Goal: Communication & Community: Participate in discussion

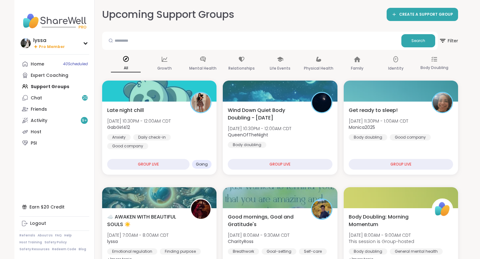
scroll to position [53, 0]
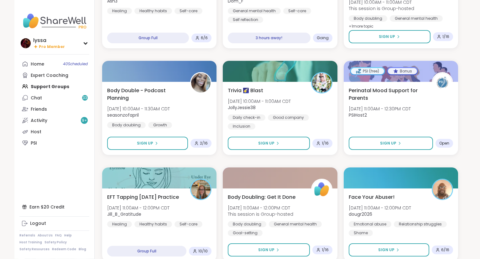
scroll to position [340, 0]
click at [64, 104] on link "Friends" at bounding box center [54, 108] width 70 height 11
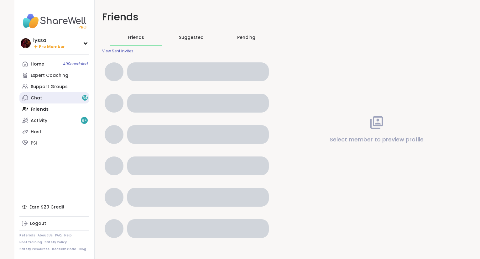
click at [62, 100] on link "Chat 34" at bounding box center [54, 97] width 70 height 11
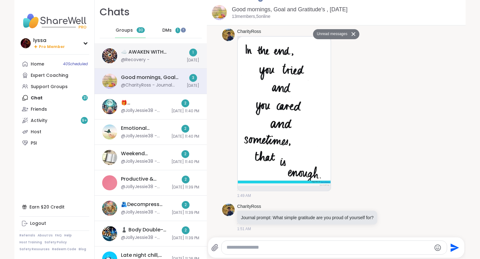
click at [131, 58] on div "@Recovery -" at bounding box center [135, 60] width 29 height 6
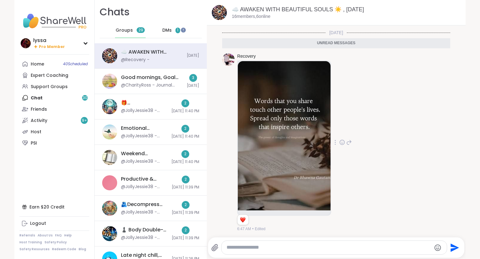
click at [342, 142] on icon at bounding box center [342, 142] width 0 height 0
click at [344, 130] on div "Select Reaction: Heart" at bounding box center [343, 132] width 6 height 6
click at [165, 25] on div "DMs 1" at bounding box center [171, 30] width 31 height 15
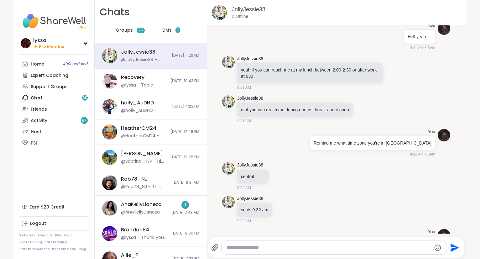
scroll to position [6445, 0]
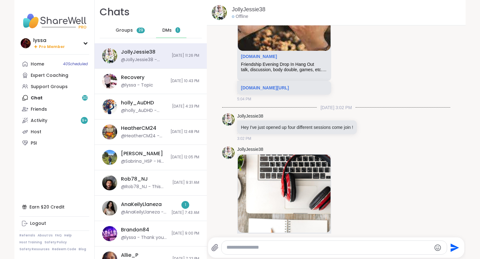
click at [144, 25] on div "Groups 29" at bounding box center [130, 30] width 31 height 15
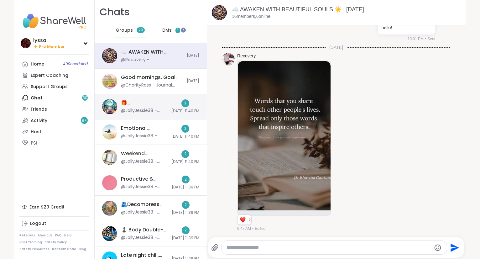
click at [145, 108] on div "@JollyJessie38 - https://sharewellnow.com/session/3f084c7c-8d84-4adc-a60e-f4523…" at bounding box center [144, 111] width 47 height 6
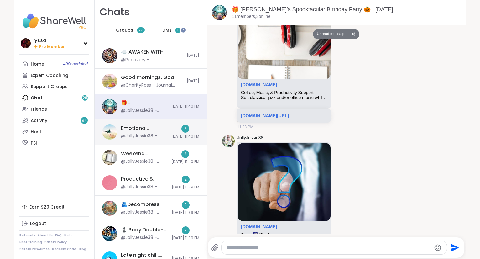
click at [134, 131] on div "Emotional Release: It's Time, Oct 11" at bounding box center [144, 128] width 47 height 7
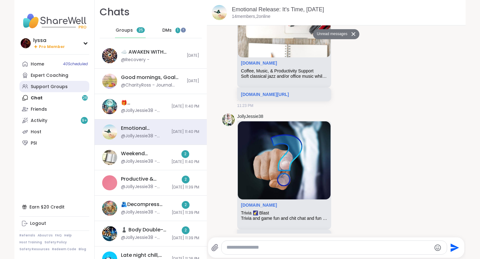
click at [61, 83] on link "Support Groups" at bounding box center [54, 86] width 70 height 11
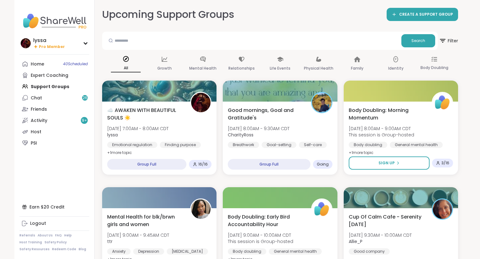
scroll to position [14, 0]
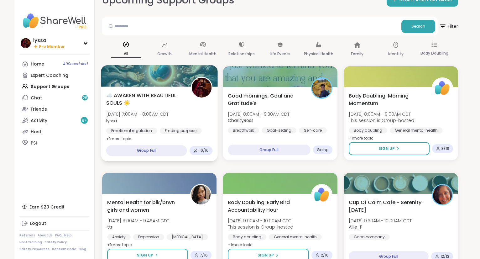
click at [147, 76] on div at bounding box center [159, 75] width 117 height 21
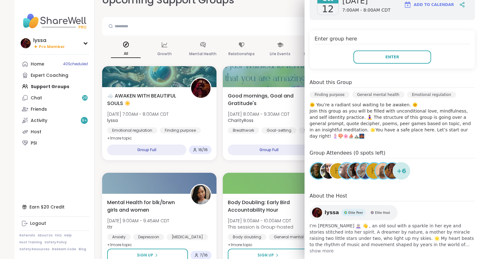
scroll to position [0, 0]
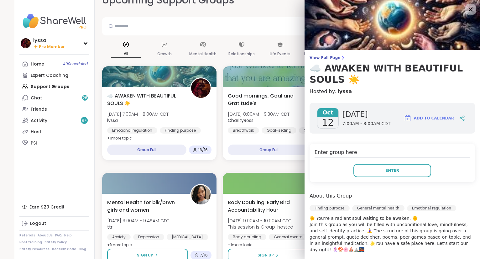
click at [468, 9] on icon at bounding box center [471, 9] width 8 height 8
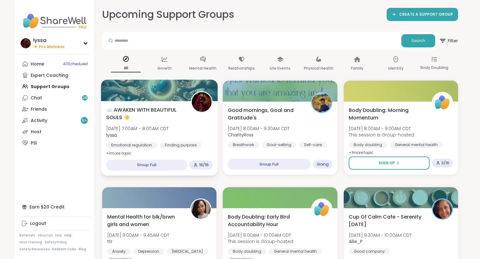
click at [169, 133] on span "lyssa" at bounding box center [137, 135] width 63 height 6
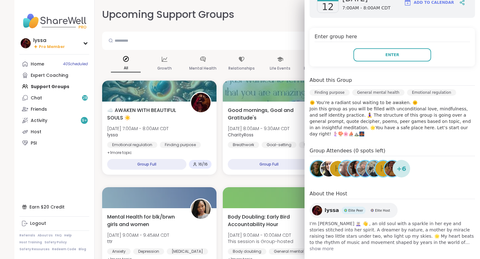
scroll to position [117, 0]
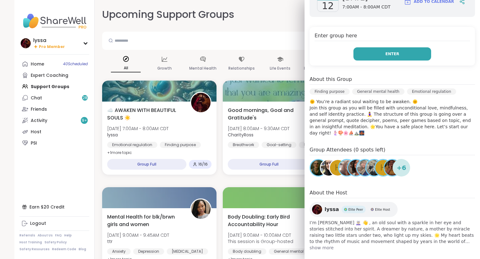
click at [399, 55] on button "Enter" at bounding box center [393, 53] width 78 height 13
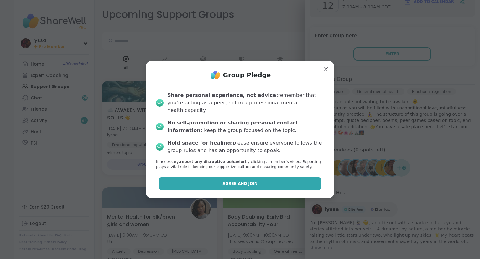
click at [257, 181] on button "Agree and Join" at bounding box center [240, 183] width 163 height 13
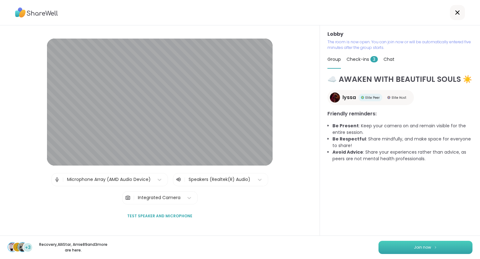
click at [408, 249] on button "Join now" at bounding box center [426, 247] width 94 height 13
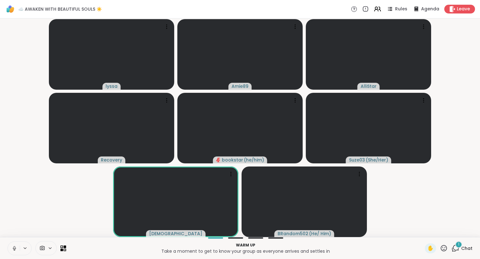
click at [458, 250] on icon at bounding box center [456, 248] width 8 height 8
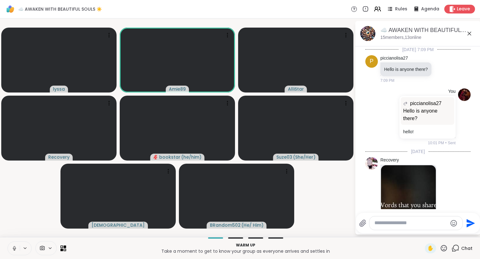
scroll to position [616, 0]
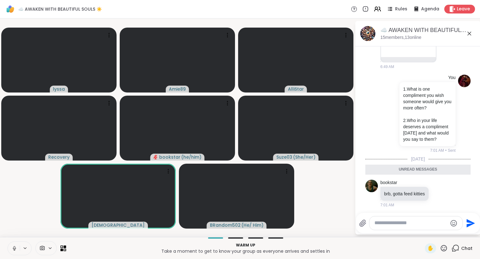
click at [470, 34] on icon at bounding box center [470, 34] width 8 height 8
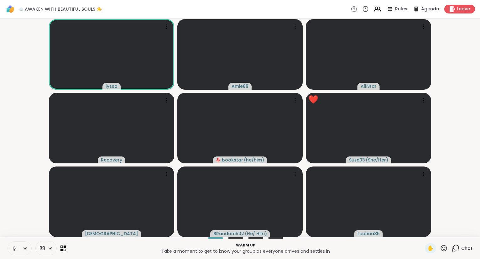
click at [467, 247] on span "Chat" at bounding box center [467, 248] width 11 height 6
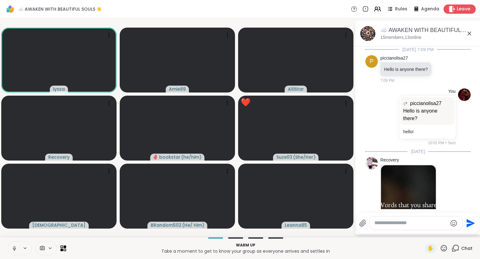
scroll to position [594, 0]
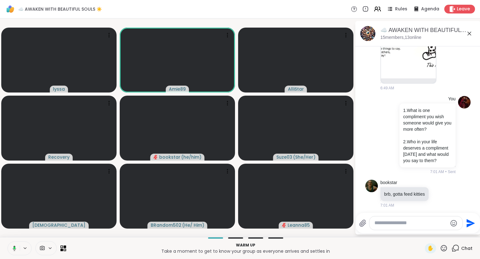
click at [469, 33] on icon at bounding box center [470, 34] width 4 height 4
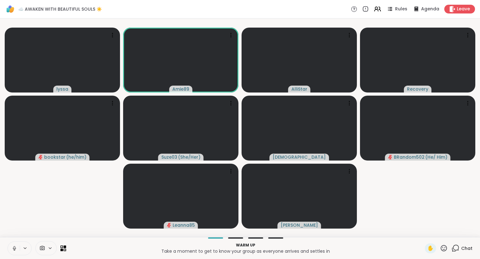
click at [447, 249] on icon at bounding box center [444, 248] width 8 height 8
click at [423, 232] on span "❤️" at bounding box center [426, 232] width 6 height 8
click at [446, 247] on icon at bounding box center [444, 248] width 8 height 8
click at [464, 229] on span "🎉" at bounding box center [467, 232] width 6 height 8
click at [445, 246] on icon at bounding box center [444, 248] width 8 height 8
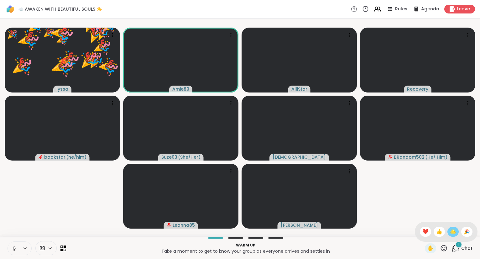
click at [453, 230] on span "🌟" at bounding box center [453, 232] width 6 height 8
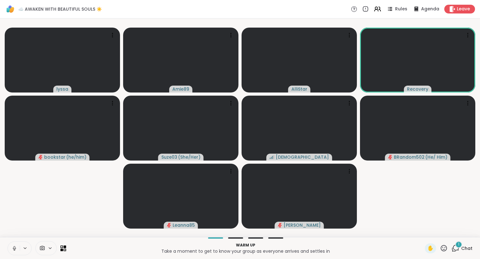
click at [446, 247] on icon at bounding box center [444, 248] width 6 height 6
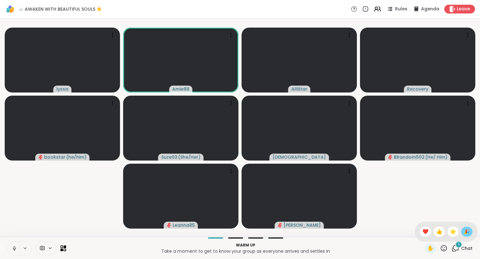
click at [464, 234] on span "🎉" at bounding box center [467, 232] width 6 height 8
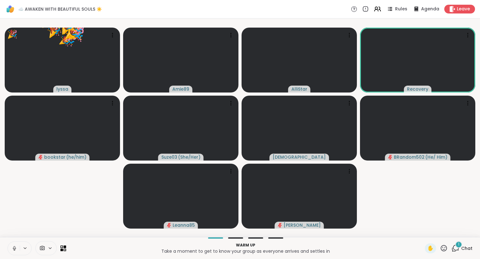
click at [443, 247] on icon at bounding box center [444, 248] width 8 height 8
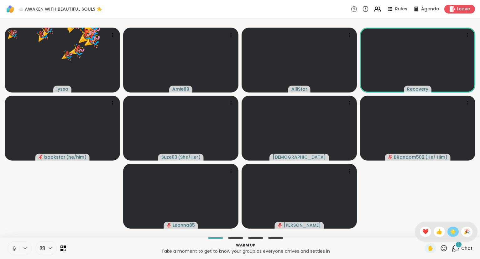
click at [452, 234] on span "🌟" at bounding box center [453, 232] width 6 height 8
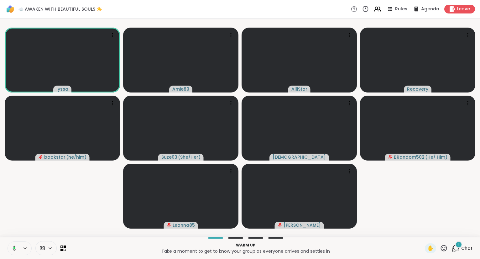
click at [446, 247] on icon at bounding box center [444, 248] width 8 height 8
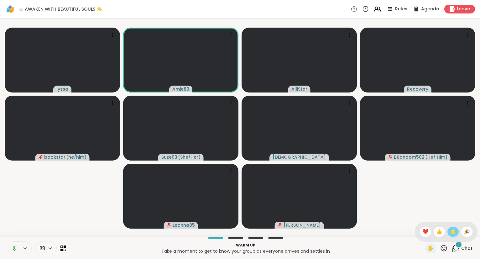
click at [451, 234] on span "🌟" at bounding box center [453, 232] width 6 height 8
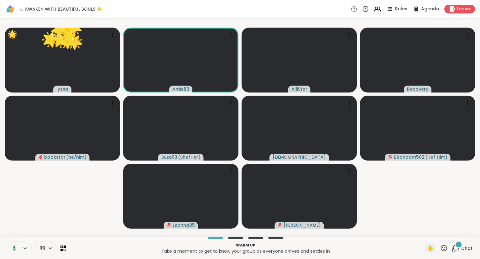
click at [444, 246] on icon at bounding box center [444, 248] width 8 height 8
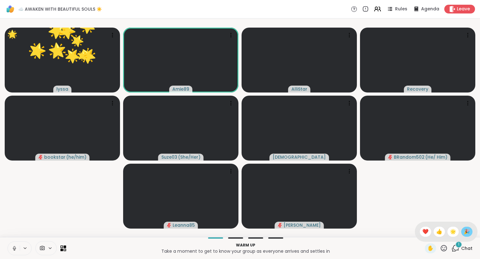
click at [463, 231] on div "🎉" at bounding box center [467, 232] width 11 height 10
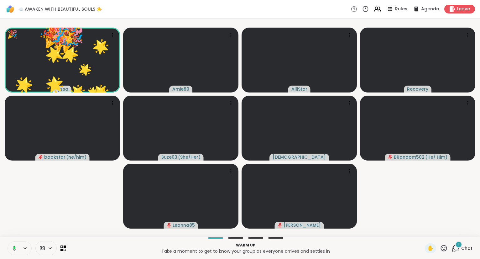
click at [444, 245] on icon at bounding box center [444, 248] width 8 height 8
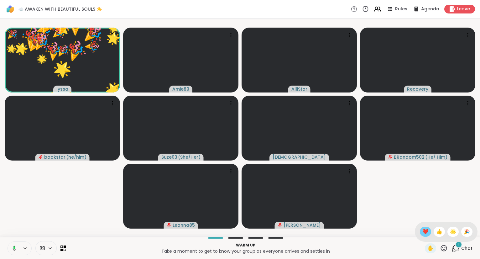
click at [425, 229] on span "❤️" at bounding box center [426, 232] width 6 height 8
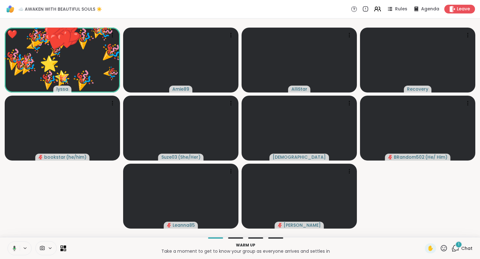
click at [447, 248] on icon at bounding box center [444, 248] width 6 height 6
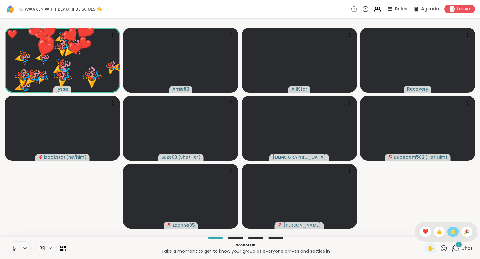
click at [453, 232] on span "🌟" at bounding box center [453, 232] width 6 height 8
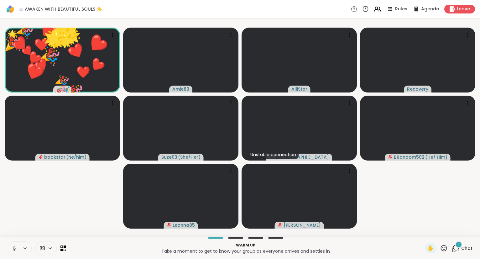
click at [443, 246] on icon at bounding box center [444, 248] width 8 height 8
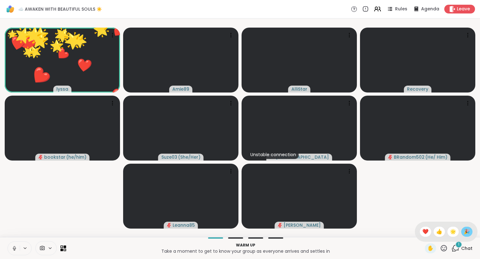
click at [466, 234] on span "🎉" at bounding box center [467, 232] width 6 height 8
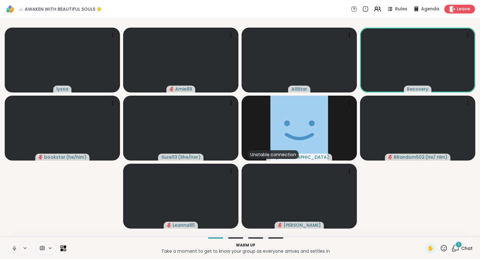
click at [442, 245] on icon at bounding box center [444, 248] width 8 height 8
click at [424, 229] on span "❤️" at bounding box center [426, 232] width 6 height 8
click at [458, 245] on div "1" at bounding box center [459, 244] width 7 height 7
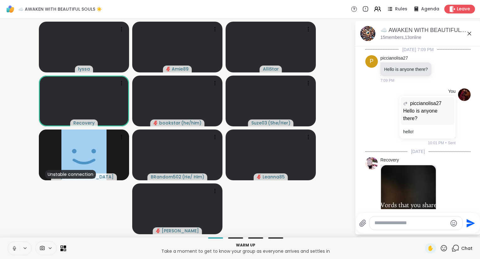
scroll to position [649, 0]
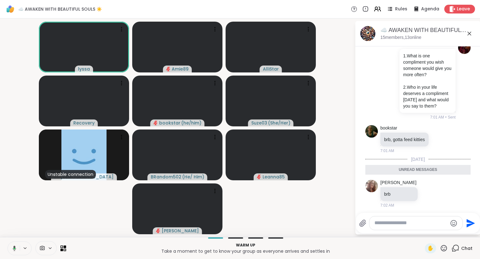
click at [470, 35] on icon at bounding box center [470, 34] width 8 height 8
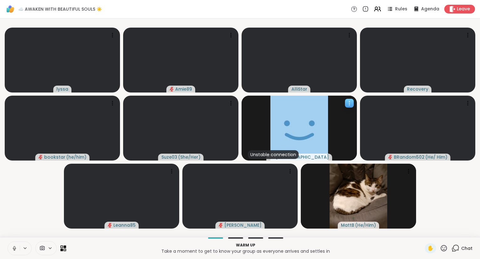
click at [350, 102] on icon at bounding box center [349, 101] width 1 height 1
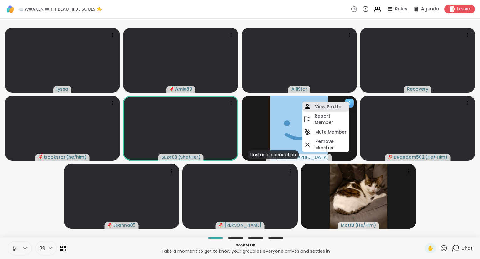
click at [334, 106] on h4 "View Profile" at bounding box center [328, 106] width 26 height 6
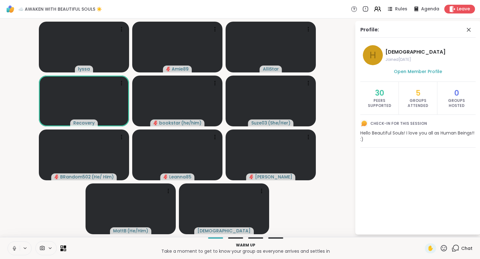
click at [470, 35] on div "Profile:" at bounding box center [418, 32] width 115 height 12
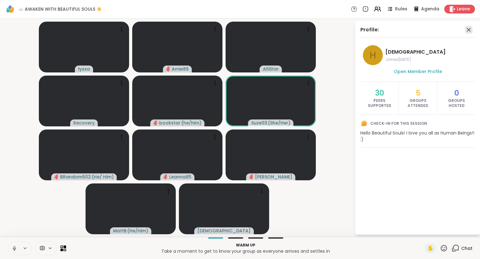
click at [469, 29] on icon at bounding box center [469, 30] width 8 height 8
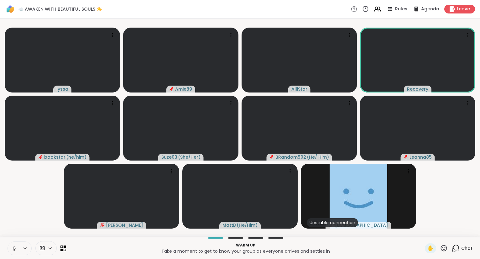
click at [444, 248] on icon at bounding box center [444, 248] width 8 height 8
click at [431, 212] on video-player-container "lyssa Amie89 AlliStar Recovery bookstar ( he/him ) Suze03 ( She/Her ) BRandom50…" at bounding box center [240, 128] width 473 height 214
click at [454, 203] on video-player-container "lyssa Amie89 AlliStar Recovery bookstar ( he/him ) Suze03 ( She/Her ) BRandom50…" at bounding box center [240, 128] width 473 height 214
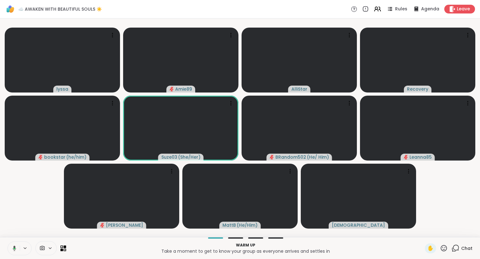
click at [446, 249] on icon at bounding box center [444, 248] width 8 height 8
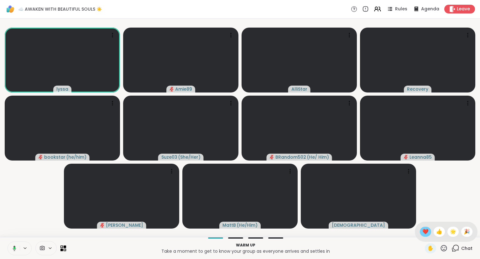
click at [425, 230] on span "❤️" at bounding box center [426, 232] width 6 height 8
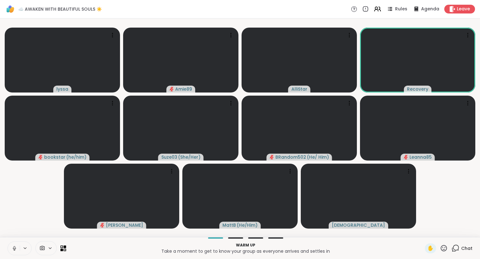
click at [446, 249] on icon at bounding box center [444, 248] width 8 height 8
click at [423, 233] on span "❤️" at bounding box center [426, 232] width 6 height 8
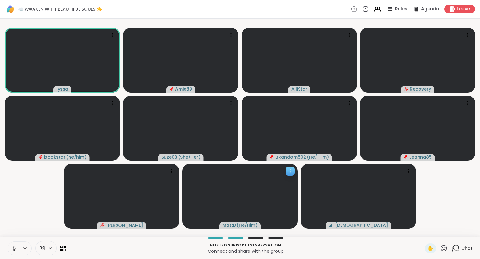
click at [0, 0] on slot "lyssa Amie89 AlliStar Recovery bookstar ( he/him ) Suze03 ( She/Her ) BRandom50…" at bounding box center [0, 0] width 0 height 0
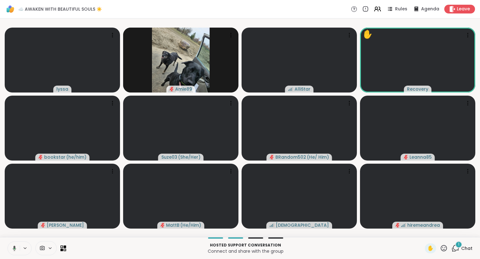
click at [444, 249] on icon at bounding box center [444, 248] width 8 height 8
click at [424, 234] on span "❤️" at bounding box center [426, 232] width 6 height 8
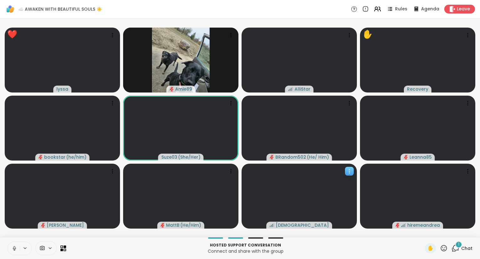
click at [350, 170] on icon at bounding box center [349, 171] width 6 height 6
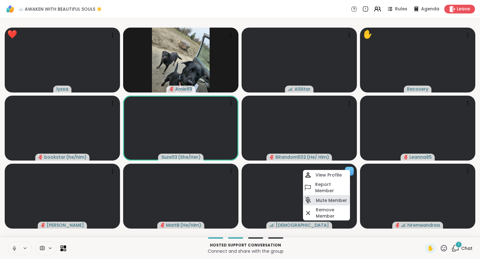
click at [320, 201] on h4 "Mute Member" at bounding box center [331, 200] width 31 height 6
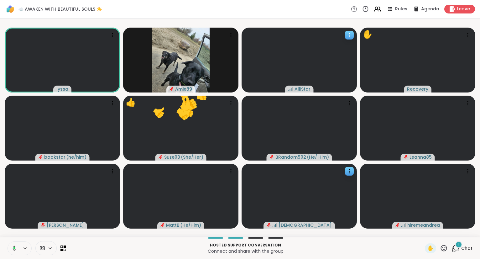
click at [344, 35] on div at bounding box center [299, 60] width 115 height 65
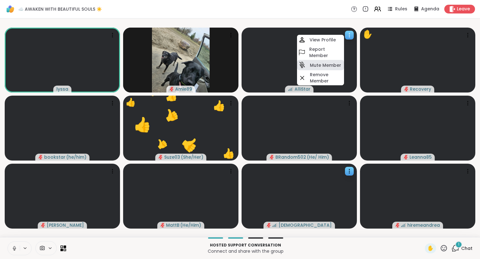
click at [312, 63] on h4 "Mute Member" at bounding box center [325, 65] width 31 height 6
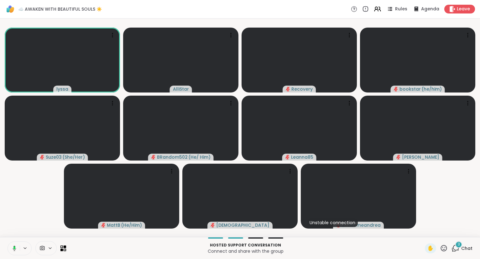
click at [14, 244] on button at bounding box center [13, 248] width 13 height 13
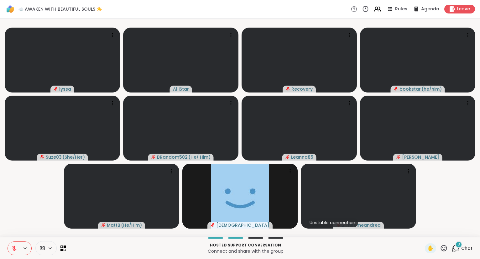
click at [13, 249] on icon at bounding box center [15, 249] width 6 height 6
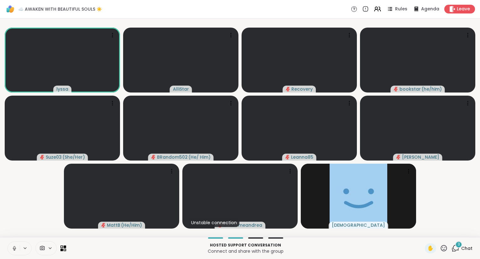
click at [457, 245] on div "3" at bounding box center [459, 244] width 7 height 7
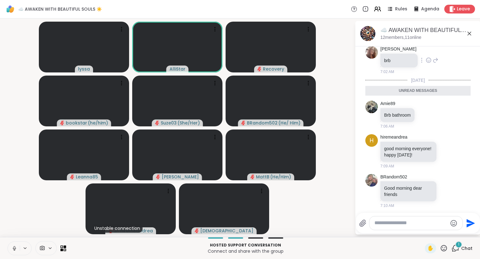
scroll to position [789, 0]
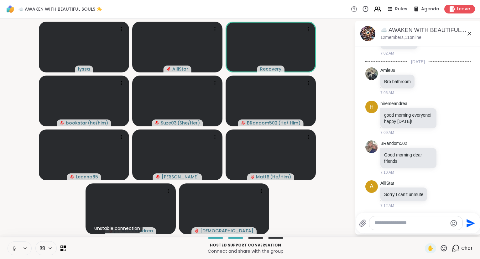
click at [447, 249] on icon at bounding box center [444, 248] width 8 height 8
click at [465, 232] on span "🎉" at bounding box center [467, 232] width 6 height 8
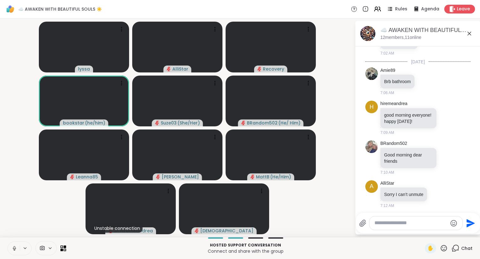
click at [11, 248] on button at bounding box center [14, 248] width 12 height 13
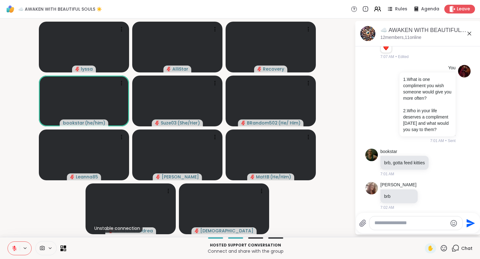
scroll to position [636, 0]
click at [443, 247] on icon at bounding box center [444, 248] width 8 height 8
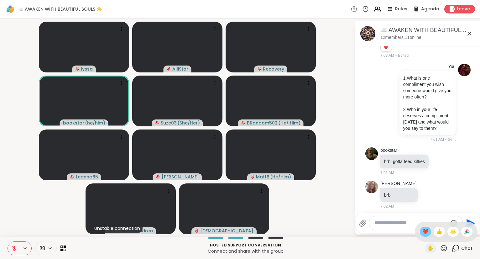
click at [428, 234] on div "❤️" at bounding box center [425, 232] width 11 height 10
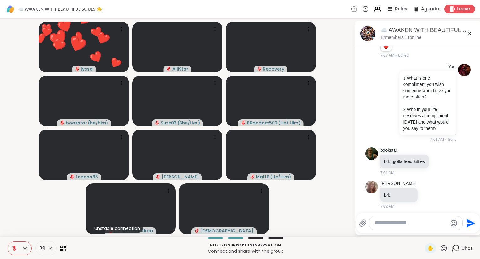
click at [15, 246] on icon at bounding box center [15, 249] width 6 height 6
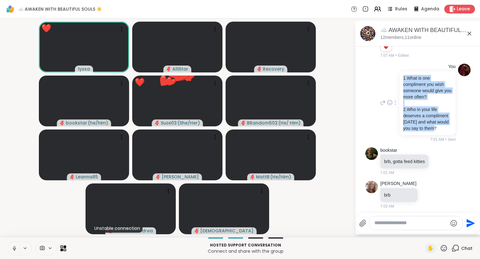
drag, startPoint x: 440, startPoint y: 128, endPoint x: 404, endPoint y: 76, distance: 62.5
click at [404, 76] on div "1.What is one compliment you wish someone would give you more often? 2.Who in y…" at bounding box center [428, 103] width 49 height 56
copy div "1.What is one compliment you wish someone would give you more often? 2.Who in y…"
click at [13, 250] on icon at bounding box center [15, 249] width 6 height 6
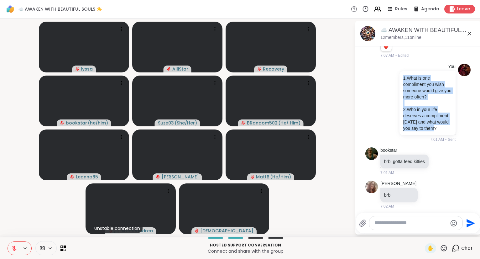
click at [14, 245] on button at bounding box center [14, 248] width 12 height 13
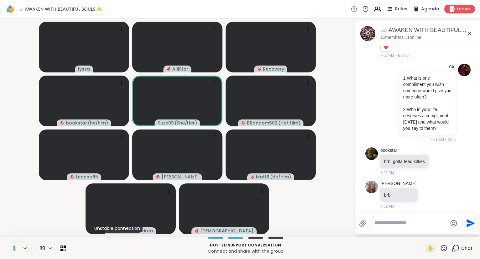
click at [14, 241] on div "Hosted support conversation Connect and share with the group ✋ Chat" at bounding box center [240, 248] width 480 height 22
click at [12, 251] on button at bounding box center [14, 248] width 12 height 13
click at [382, 220] on div at bounding box center [416, 222] width 93 height 13
click at [378, 223] on textarea "Type your message" at bounding box center [411, 223] width 73 height 7
paste textarea "**********"
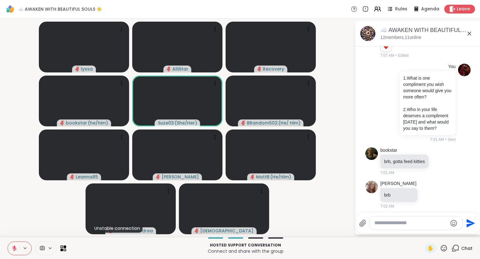
type textarea "**********"
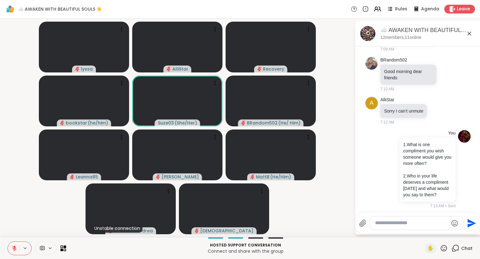
click at [470, 34] on icon at bounding box center [470, 34] width 8 height 8
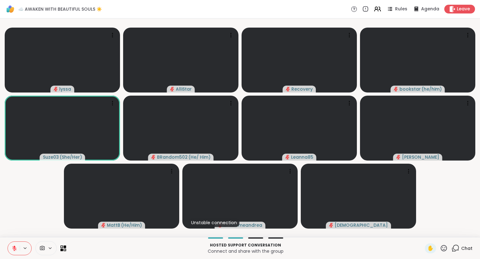
click at [442, 251] on icon at bounding box center [444, 248] width 8 height 8
click at [423, 233] on span "❤️" at bounding box center [426, 232] width 6 height 8
click at [13, 251] on icon at bounding box center [15, 249] width 6 height 6
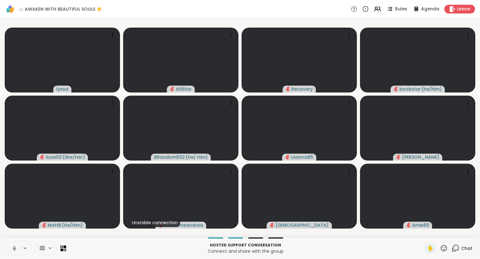
click at [13, 248] on icon at bounding box center [14, 248] width 3 height 2
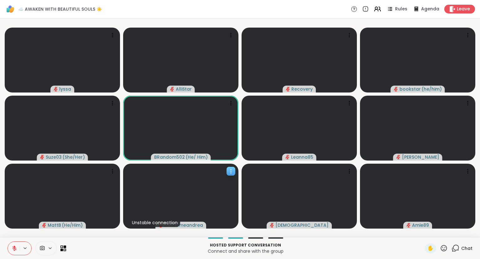
click at [230, 171] on icon at bounding box center [231, 171] width 6 height 6
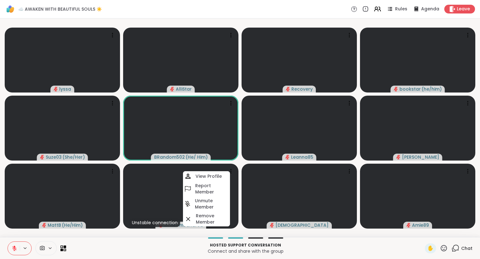
click at [243, 242] on div "Hosted support conversation Connect and share with the group" at bounding box center [245, 248] width 351 height 14
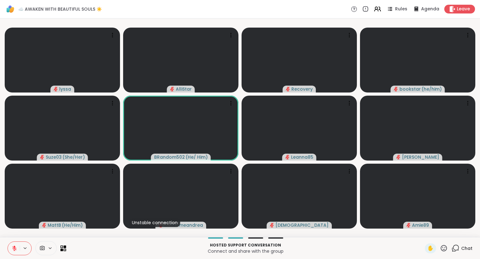
click at [14, 248] on icon at bounding box center [14, 248] width 4 height 4
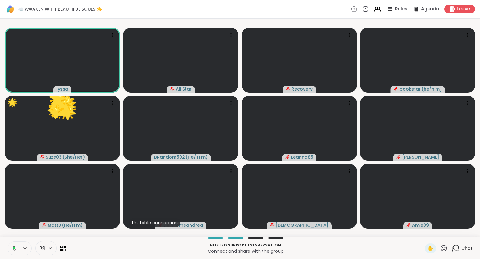
click at [443, 248] on icon at bounding box center [444, 248] width 6 height 6
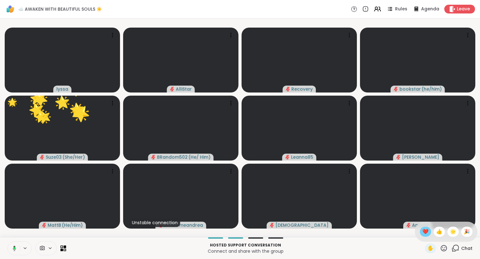
click at [420, 234] on div "❤️" at bounding box center [425, 232] width 11 height 10
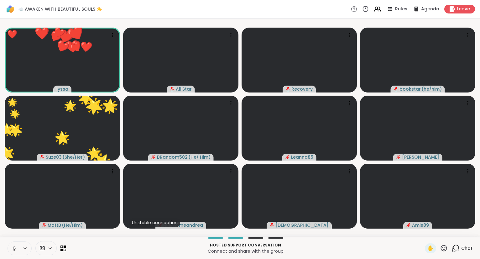
click at [445, 246] on icon at bounding box center [444, 248] width 8 height 8
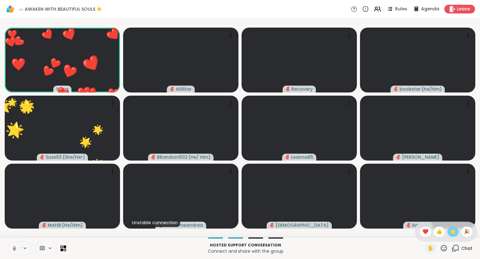
click at [452, 229] on span "🌟" at bounding box center [453, 232] width 6 height 8
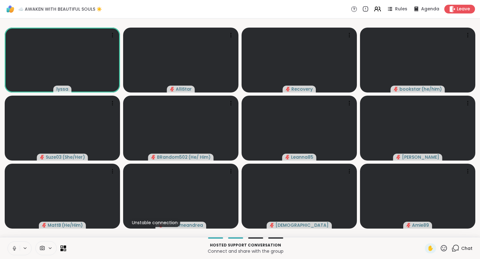
click at [11, 249] on button at bounding box center [14, 248] width 12 height 13
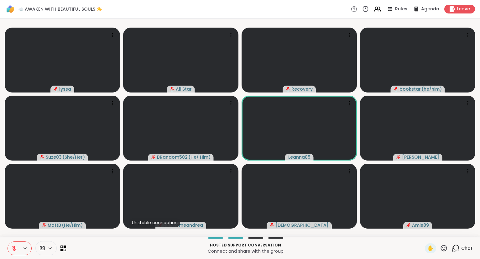
click at [444, 246] on icon at bounding box center [444, 248] width 6 height 6
click at [423, 230] on span "❤️" at bounding box center [426, 232] width 6 height 8
click at [12, 246] on icon at bounding box center [15, 249] width 6 height 6
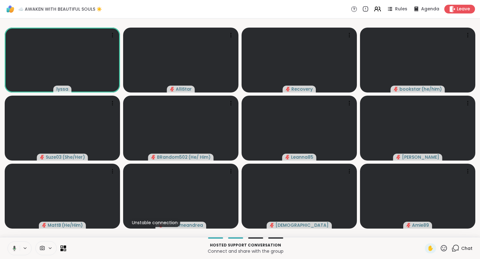
click at [446, 249] on icon at bounding box center [444, 248] width 8 height 8
click at [448, 232] on div "🌟" at bounding box center [453, 232] width 11 height 10
click at [15, 249] on icon at bounding box center [14, 248] width 3 height 2
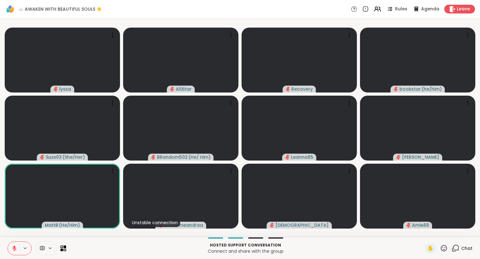
click at [448, 251] on icon at bounding box center [444, 248] width 8 height 8
click at [423, 233] on span "❤️" at bounding box center [426, 232] width 6 height 8
click at [7, 249] on div "Hosted support conversation Connect and share with the group ✋ Chat" at bounding box center [240, 248] width 480 height 22
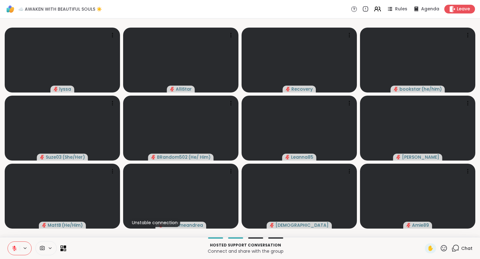
click at [13, 249] on icon at bounding box center [14, 248] width 4 height 4
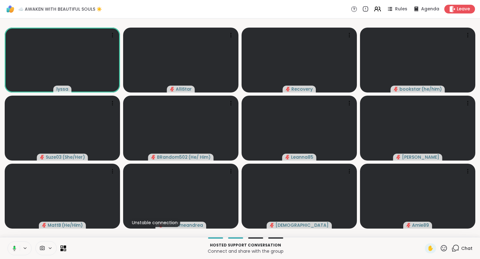
click at [13, 248] on icon at bounding box center [14, 249] width 6 height 6
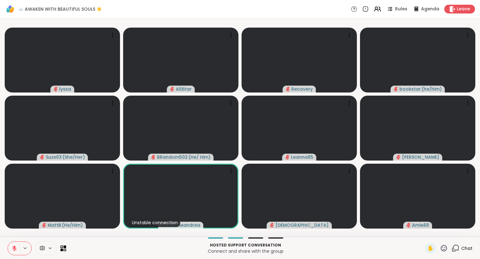
click at [444, 250] on icon at bounding box center [444, 248] width 8 height 8
click at [425, 235] on span "❤️" at bounding box center [426, 232] width 6 height 8
click at [446, 247] on icon at bounding box center [444, 248] width 8 height 8
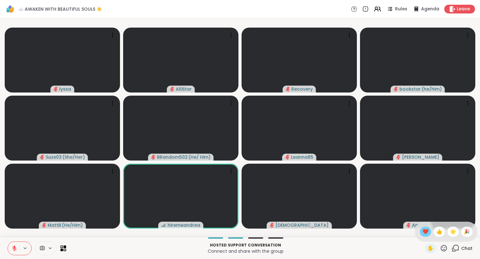
click at [425, 231] on span "❤️" at bounding box center [426, 232] width 6 height 8
click at [446, 249] on icon at bounding box center [444, 248] width 8 height 8
click at [426, 232] on span "❤️" at bounding box center [426, 232] width 6 height 8
click at [14, 248] on icon at bounding box center [14, 247] width 2 height 3
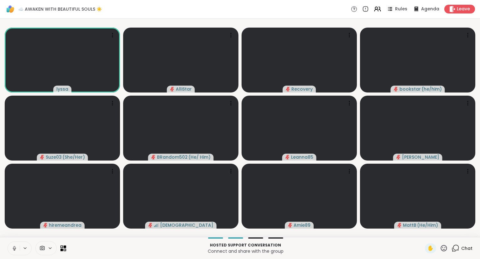
click at [12, 248] on icon at bounding box center [15, 249] width 6 height 6
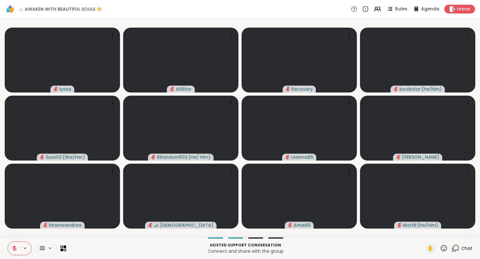
click at [15, 248] on icon at bounding box center [14, 247] width 2 height 3
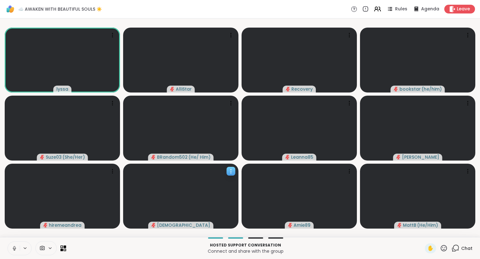
click at [234, 172] on icon at bounding box center [231, 171] width 6 height 6
click at [186, 240] on div "Hosted support conversation Connect and share with the group ✋ Chat" at bounding box center [240, 248] width 480 height 22
click at [232, 169] on icon at bounding box center [231, 171] width 6 height 6
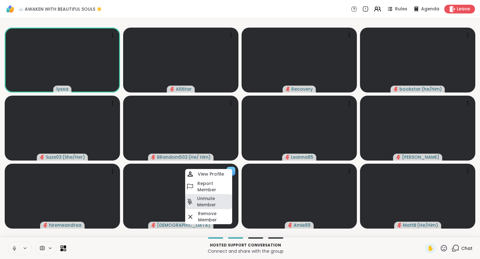
click at [200, 201] on h4 "Unmute Member" at bounding box center [214, 201] width 34 height 13
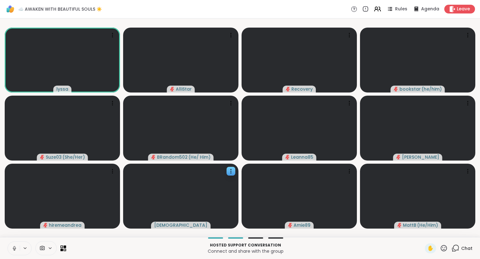
click at [14, 246] on icon at bounding box center [14, 247] width 2 height 3
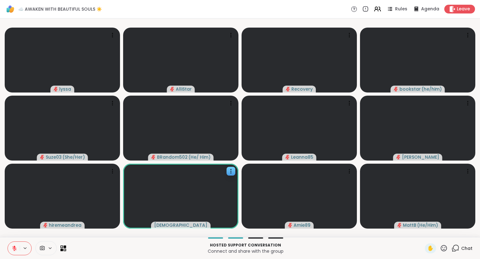
click at [12, 248] on icon at bounding box center [15, 249] width 6 height 6
click at [234, 172] on icon at bounding box center [231, 171] width 6 height 6
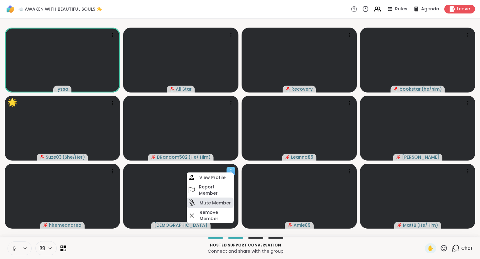
click at [204, 204] on h4 "Mute Member" at bounding box center [215, 203] width 31 height 6
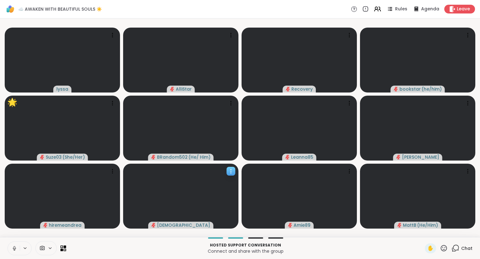
click at [228, 171] on div at bounding box center [231, 171] width 9 height 9
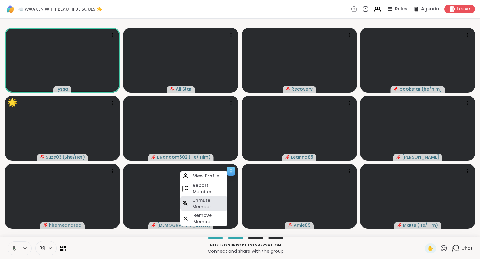
click at [199, 204] on h4 "Unmute Member" at bounding box center [210, 203] width 34 height 13
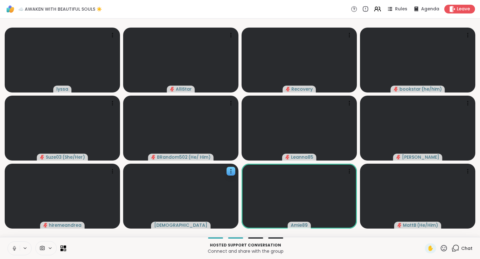
click at [11, 247] on button at bounding box center [14, 248] width 12 height 13
click at [235, 169] on div at bounding box center [231, 171] width 9 height 9
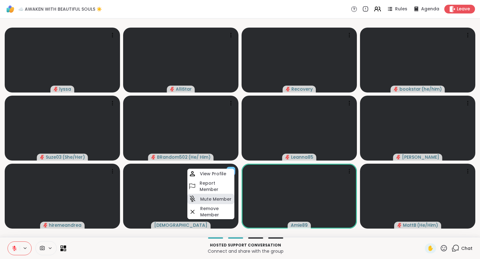
click at [202, 198] on h4 "Mute Member" at bounding box center [215, 199] width 31 height 6
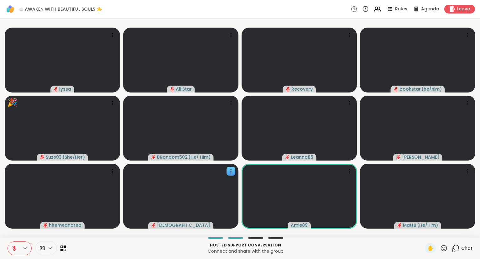
click at [447, 248] on icon at bounding box center [444, 248] width 8 height 8
click at [462, 234] on div "🎉" at bounding box center [467, 232] width 11 height 10
click at [14, 245] on button at bounding box center [14, 248] width 12 height 13
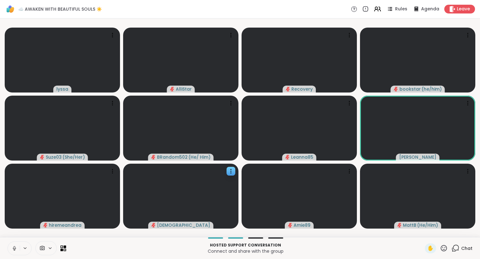
click at [446, 249] on icon at bounding box center [444, 248] width 8 height 8
click at [469, 232] on span "🎉" at bounding box center [467, 232] width 6 height 8
click at [446, 246] on icon at bounding box center [444, 248] width 8 height 8
click at [423, 230] on span "❤️" at bounding box center [426, 232] width 6 height 8
click at [446, 249] on icon at bounding box center [444, 248] width 8 height 8
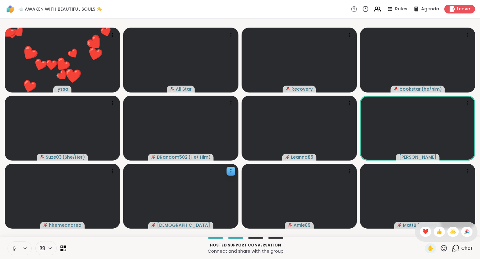
click at [404, 236] on div "❤️ lyssa ❤️ ❤️ ❤️ ❤️ ❤️ ❤️ ❤️ ❤️ ❤️ ❤️ ❤️ ❤️ ❤️ ❤️ ❤️ ❤️ ❤️ ❤️ ❤️ ❤️ ❤️ ❤️ ❤️ ❤…" at bounding box center [240, 127] width 480 height 219
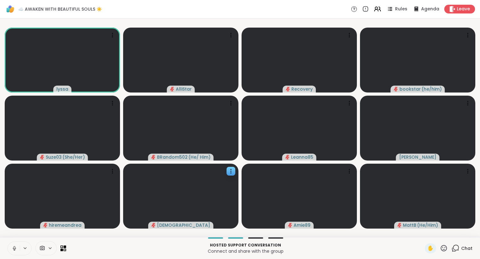
click at [444, 250] on icon at bounding box center [444, 248] width 6 height 6
click at [465, 234] on span "🎉" at bounding box center [467, 232] width 6 height 8
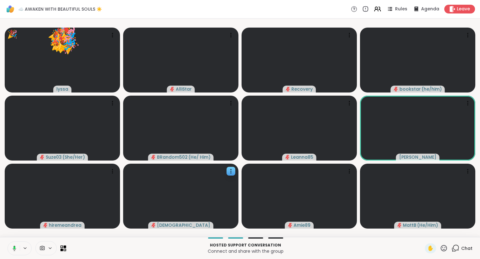
click at [443, 253] on div "✋" at bounding box center [436, 248] width 23 height 10
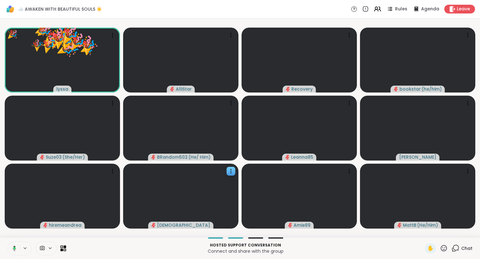
click at [446, 250] on icon at bounding box center [444, 248] width 8 height 8
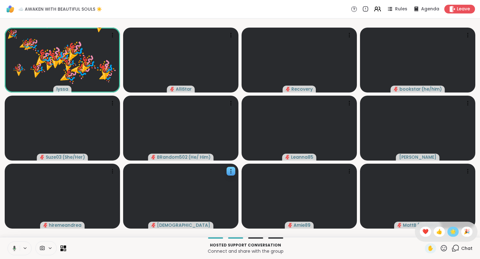
click at [455, 234] on span "🌟" at bounding box center [453, 232] width 6 height 8
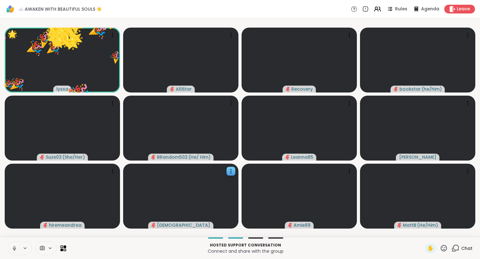
click at [441, 252] on icon at bounding box center [444, 248] width 8 height 8
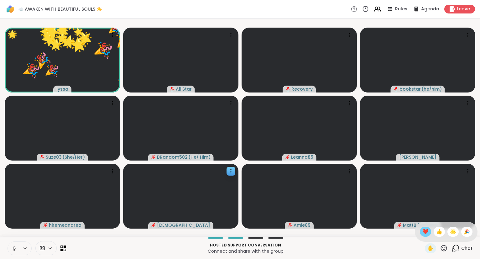
click at [428, 234] on div "❤️" at bounding box center [425, 232] width 11 height 10
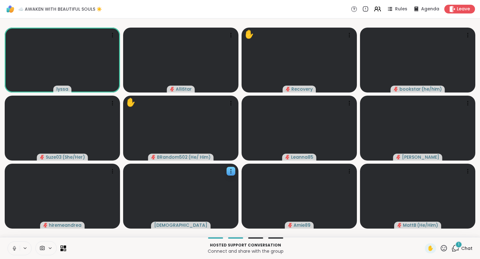
click at [11, 246] on button at bounding box center [14, 248] width 12 height 13
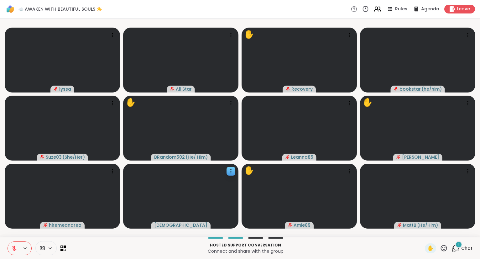
click at [381, 11] on icon at bounding box center [378, 9] width 8 height 8
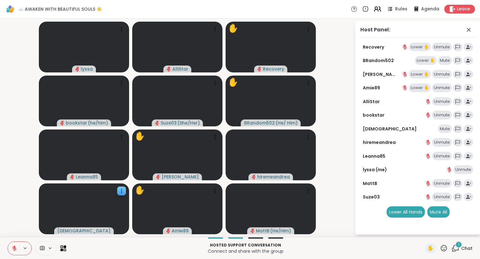
click at [381, 12] on icon at bounding box center [378, 9] width 8 height 8
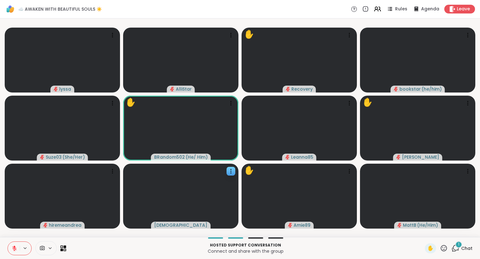
click at [14, 249] on icon at bounding box center [14, 248] width 4 height 4
click at [12, 245] on button at bounding box center [14, 248] width 12 height 13
click at [465, 243] on div "Hosted support conversation Connect and share with the group ✋ 1 Chat" at bounding box center [240, 248] width 480 height 22
click at [452, 246] on div "✋ 1 Chat" at bounding box center [449, 248] width 48 height 10
click at [455, 248] on icon at bounding box center [456, 248] width 8 height 8
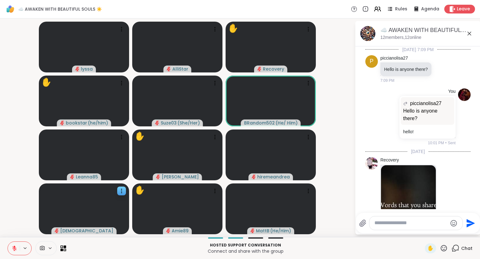
scroll to position [944, 0]
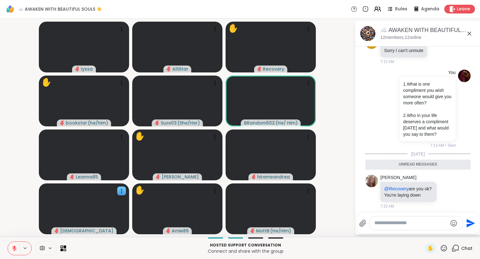
click at [428, 227] on div at bounding box center [416, 222] width 93 height 13
click at [422, 227] on div at bounding box center [416, 222] width 93 height 13
click at [420, 225] on textarea "Type your message" at bounding box center [411, 223] width 73 height 7
type textarea "*"
click at [446, 247] on icon at bounding box center [444, 248] width 6 height 6
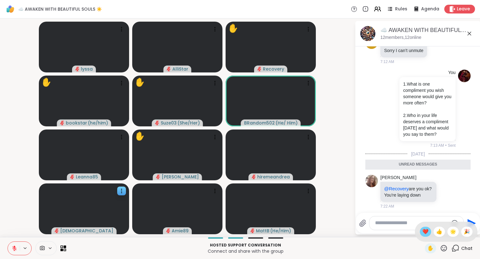
click at [423, 229] on span "❤️" at bounding box center [426, 232] width 6 height 8
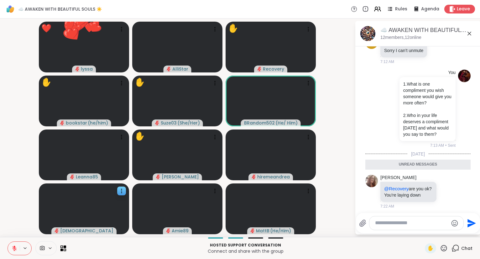
click at [446, 249] on icon at bounding box center [444, 248] width 8 height 8
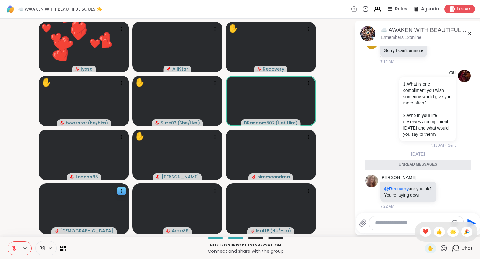
click at [455, 227] on div "✋ ❤️ 👍 🌟 🎉" at bounding box center [446, 232] width 63 height 20
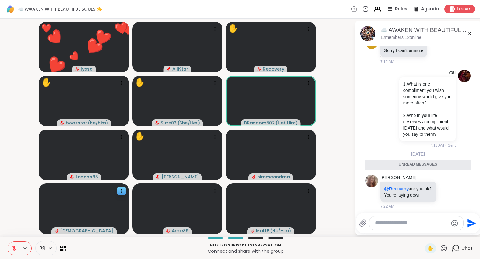
click at [445, 246] on icon at bounding box center [444, 248] width 8 height 8
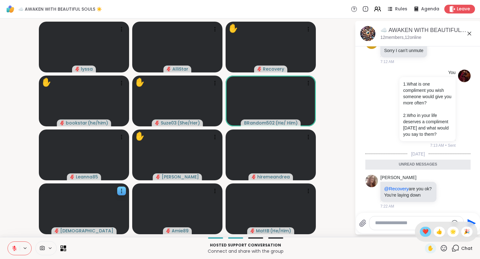
click at [423, 229] on span "❤️" at bounding box center [426, 232] width 6 height 8
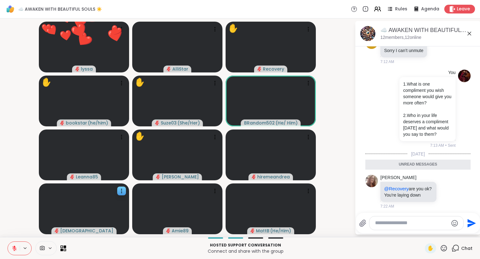
click at [333, 224] on video-player-container "❤️ lyssa ❤️ ❤️ ❤️ ❤️ ❤️ ❤️ ❤️ ❤️ ❤️ ❤️ ❤️ ❤️ ❤️ ❤️ ❤️ ❤️ ❤️ ❤️ ❤️ ❤️ ❤️ ❤️ ❤️ ❤…" at bounding box center [177, 128] width 347 height 214
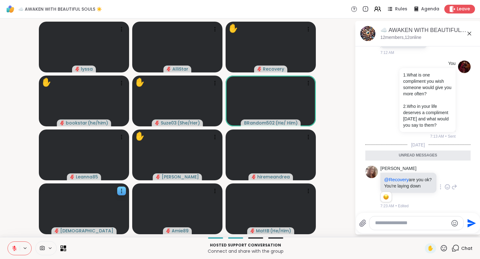
click at [448, 185] on icon at bounding box center [448, 187] width 6 height 6
click at [416, 176] on button "Select Reaction: Sad" at bounding box center [411, 177] width 13 height 13
click at [445, 249] on icon at bounding box center [444, 248] width 8 height 8
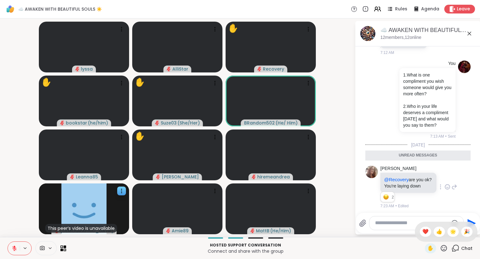
click at [418, 240] on div "✋ ❤️ 👍 🌟 🎉" at bounding box center [446, 232] width 63 height 20
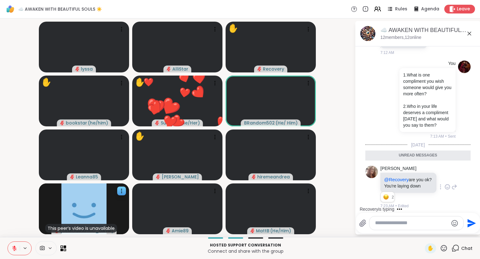
click at [407, 225] on textarea "Type your message" at bounding box center [411, 223] width 73 height 7
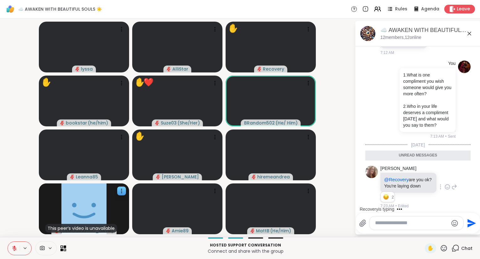
click at [446, 247] on icon at bounding box center [444, 248] width 8 height 8
click at [423, 229] on span "❤️" at bounding box center [426, 232] width 6 height 8
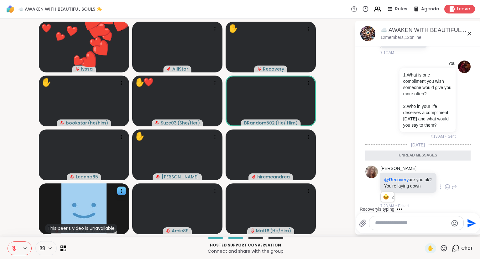
click at [445, 248] on icon at bounding box center [444, 248] width 8 height 8
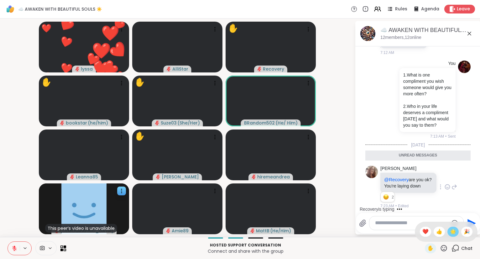
click at [452, 232] on span "🌟" at bounding box center [453, 232] width 6 height 8
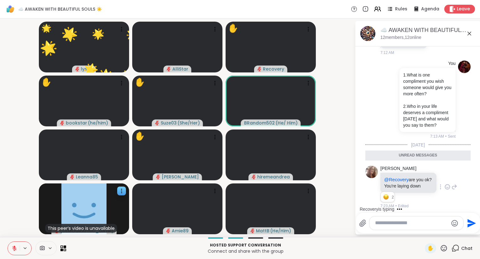
click at [414, 224] on textarea "Type your message" at bounding box center [411, 223] width 73 height 7
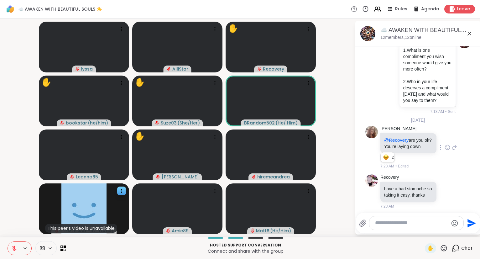
click at [444, 250] on icon at bounding box center [444, 248] width 6 height 6
click at [454, 232] on span "🌟" at bounding box center [453, 232] width 6 height 8
click at [445, 249] on icon at bounding box center [444, 248] width 8 height 8
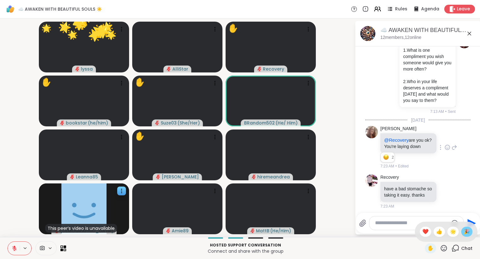
click at [468, 234] on span "🎉" at bounding box center [467, 232] width 6 height 8
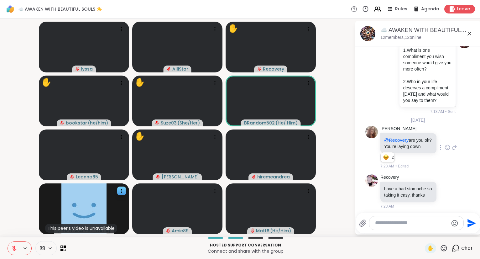
click at [442, 247] on icon at bounding box center [444, 248] width 6 height 6
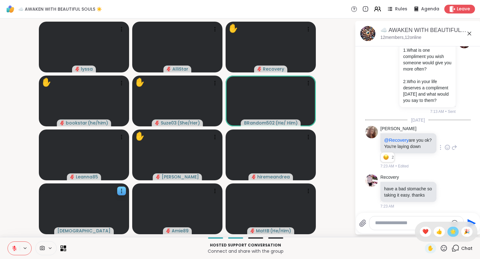
click at [452, 232] on span "🌟" at bounding box center [453, 232] width 6 height 8
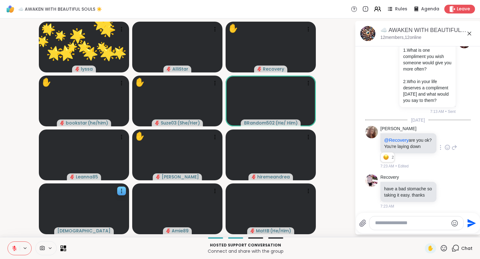
click at [446, 249] on icon at bounding box center [444, 248] width 8 height 8
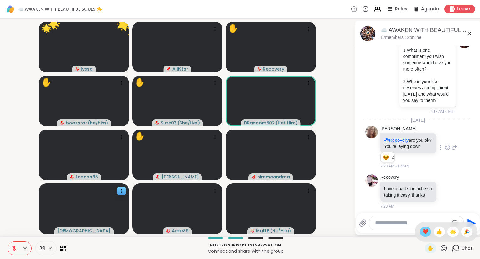
click at [425, 235] on span "❤️" at bounding box center [426, 232] width 6 height 8
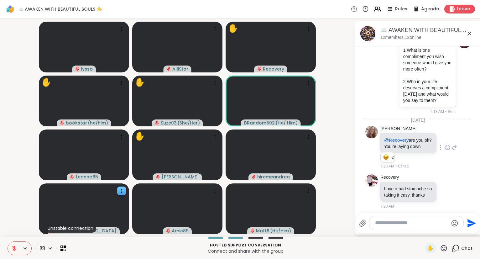
click at [449, 248] on div "✋ Chat" at bounding box center [449, 248] width 48 height 10
click at [441, 246] on icon at bounding box center [444, 248] width 8 height 8
click at [426, 232] on span "❤️" at bounding box center [426, 232] width 6 height 8
click at [444, 248] on icon at bounding box center [444, 248] width 8 height 8
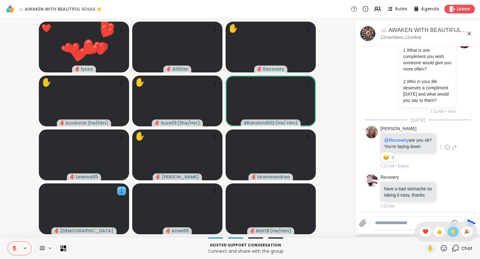
click at [452, 233] on span "🌟" at bounding box center [453, 232] width 6 height 8
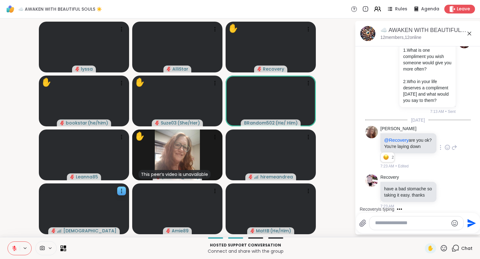
click at [1, 228] on div "lyssa AlliStar ✋ Recovery ✋ bookstar ( he/him ) ✋ Suze03 ( She/Her ) BRandom502…" at bounding box center [240, 127] width 480 height 219
click at [13, 247] on icon at bounding box center [14, 248] width 4 height 4
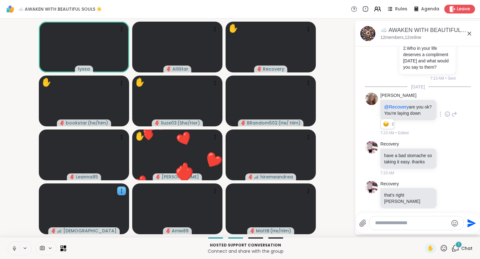
scroll to position [1045, 0]
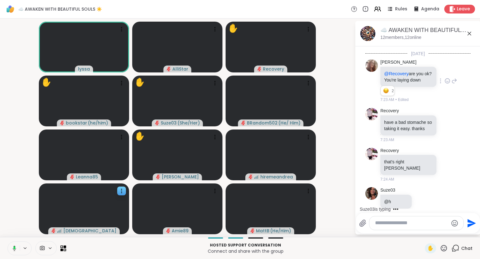
click at [470, 34] on icon at bounding box center [470, 34] width 8 height 8
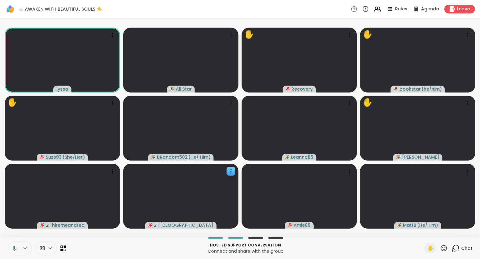
click at [383, 9] on div "Rules Agenda Leave" at bounding box center [413, 9] width 124 height 9
click at [382, 9] on icon at bounding box center [378, 9] width 8 height 8
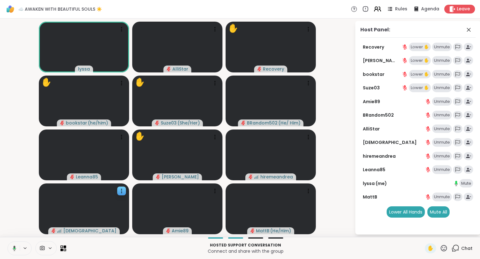
click at [382, 9] on icon at bounding box center [378, 9] width 8 height 8
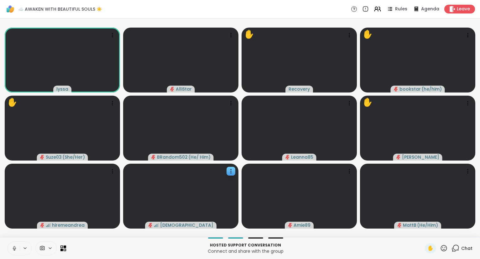
click at [4, 250] on div "Hosted support conversation Connect and share with the group ✋ Chat" at bounding box center [240, 248] width 480 height 22
click at [15, 246] on icon at bounding box center [15, 249] width 6 height 6
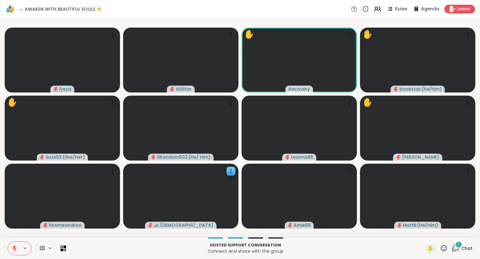
click at [16, 248] on icon at bounding box center [14, 248] width 4 height 4
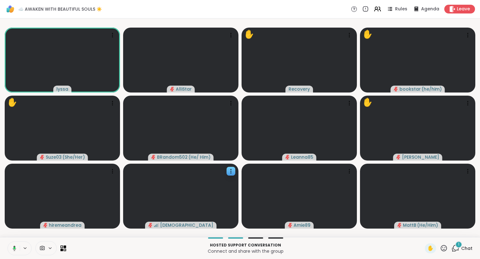
click at [455, 247] on icon at bounding box center [456, 248] width 8 height 8
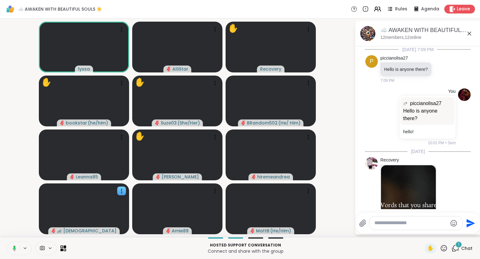
scroll to position [1124, 0]
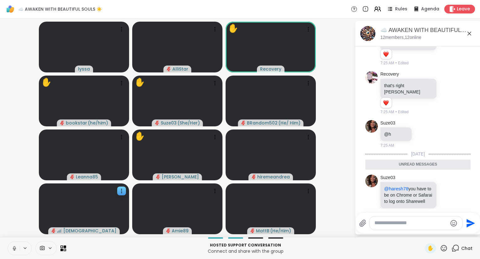
click at [442, 247] on icon at bounding box center [444, 248] width 8 height 8
click at [426, 231] on span "❤️" at bounding box center [426, 232] width 6 height 8
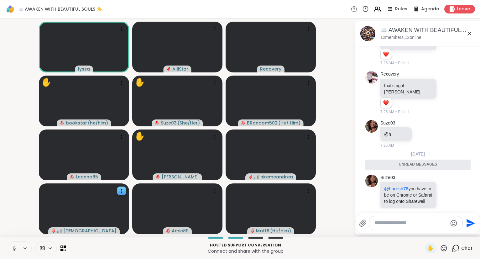
click at [444, 251] on icon at bounding box center [444, 248] width 6 height 6
click at [429, 235] on div "✋ ❤️ 👍 🌟 🎉" at bounding box center [446, 232] width 63 height 20
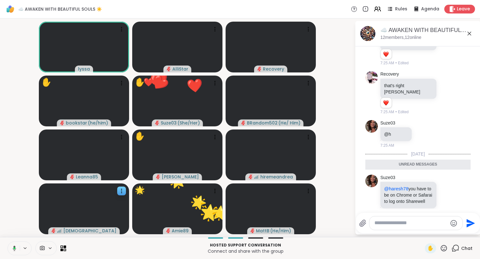
click at [445, 249] on icon at bounding box center [444, 248] width 8 height 8
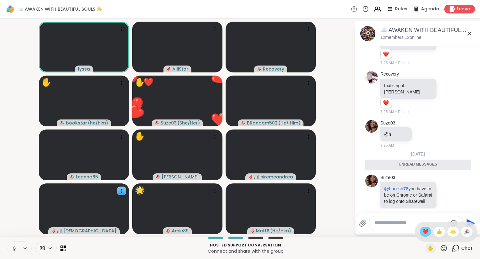
click at [425, 233] on span "❤️" at bounding box center [426, 232] width 6 height 8
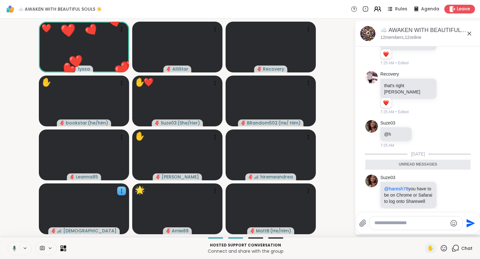
click at [376, 8] on icon at bounding box center [378, 9] width 8 height 8
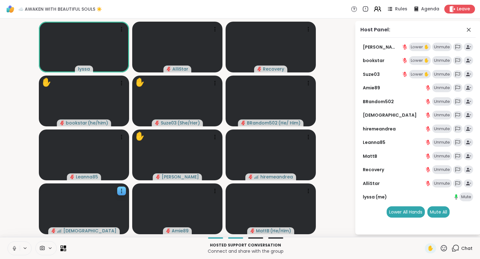
click at [377, 9] on icon at bounding box center [376, 8] width 3 height 3
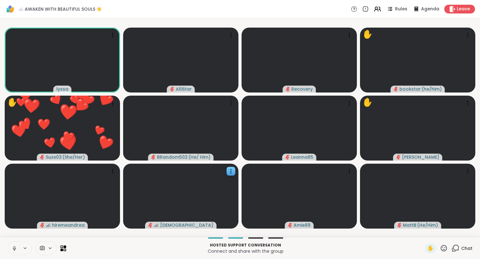
click at [14, 243] on button at bounding box center [14, 248] width 12 height 13
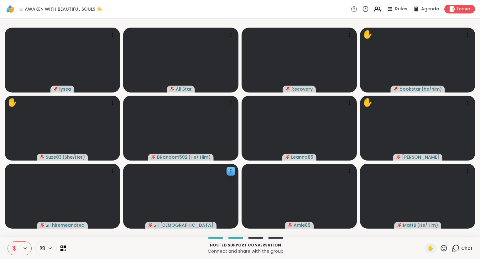
click at [16, 246] on icon at bounding box center [15, 249] width 6 height 6
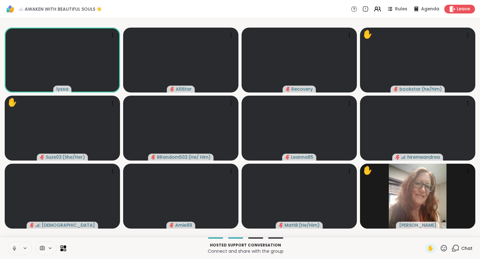
click at [13, 248] on icon at bounding box center [14, 248] width 3 height 2
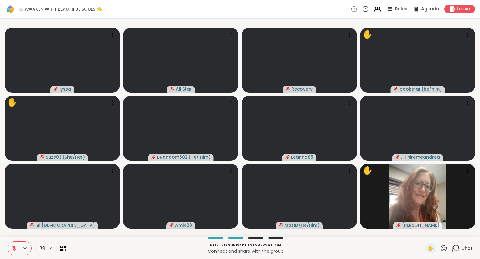
click at [15, 246] on icon at bounding box center [14, 247] width 2 height 3
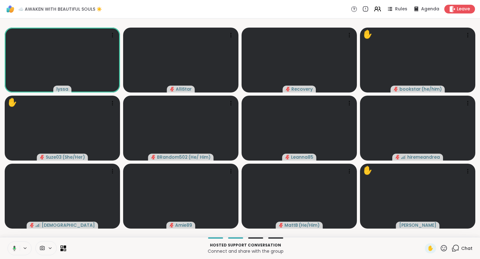
click at [15, 247] on icon at bounding box center [14, 249] width 6 height 6
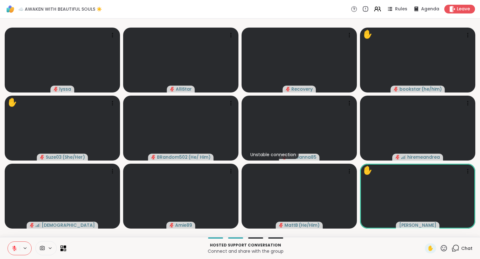
click at [443, 249] on icon at bounding box center [444, 248] width 8 height 8
click at [423, 232] on span "❤️" at bounding box center [426, 232] width 6 height 8
click at [445, 248] on icon at bounding box center [444, 248] width 8 height 8
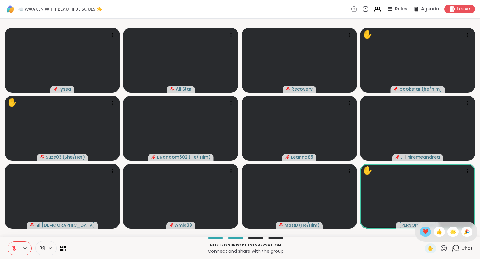
click at [423, 230] on span "❤️" at bounding box center [426, 232] width 6 height 8
click at [12, 245] on button at bounding box center [14, 248] width 12 height 13
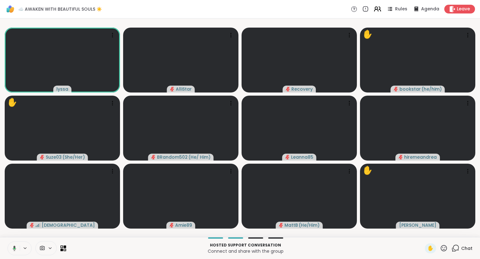
click at [378, 11] on icon at bounding box center [378, 9] width 8 height 8
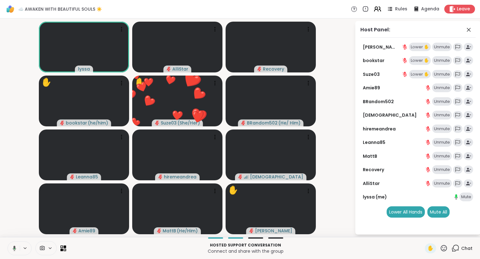
click at [378, 11] on icon at bounding box center [378, 9] width 8 height 8
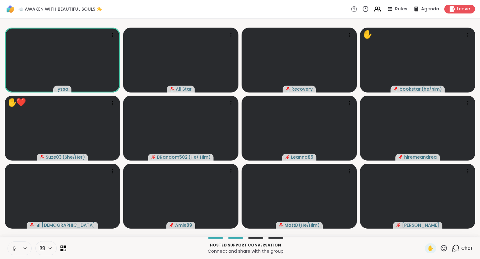
click at [13, 249] on icon at bounding box center [14, 248] width 3 height 2
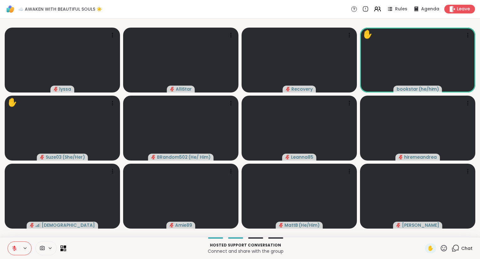
click at [446, 253] on div "✋" at bounding box center [436, 248] width 23 height 10
click at [443, 248] on icon at bounding box center [444, 248] width 6 height 6
click at [455, 232] on span "🌟" at bounding box center [453, 232] width 6 height 8
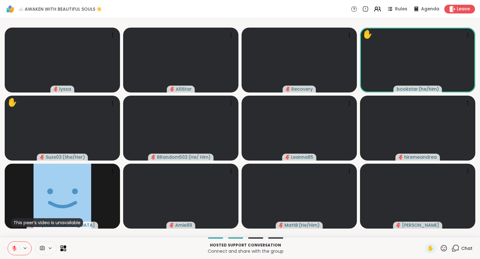
click at [446, 250] on icon at bounding box center [444, 248] width 6 height 6
click at [425, 230] on span "❤️" at bounding box center [426, 232] width 6 height 8
click at [448, 248] on icon at bounding box center [444, 248] width 8 height 8
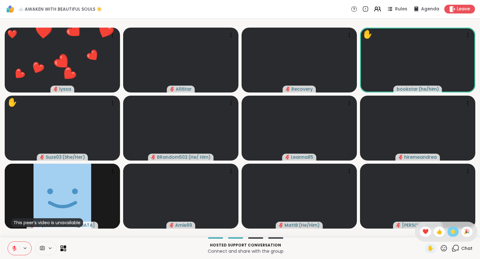
click at [452, 230] on span "🌟" at bounding box center [453, 232] width 6 height 8
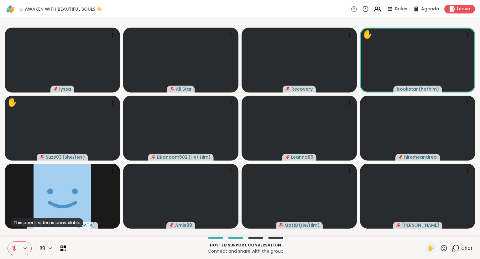
click at [445, 247] on icon at bounding box center [444, 248] width 8 height 8
click at [424, 229] on span "❤️" at bounding box center [426, 232] width 6 height 8
click at [441, 249] on icon at bounding box center [444, 248] width 8 height 8
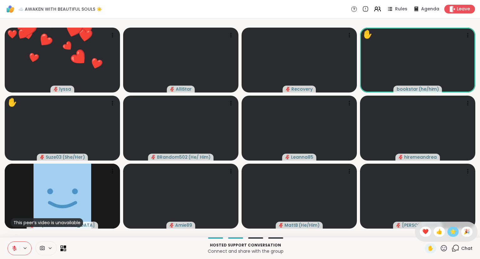
click at [451, 229] on span "🌟" at bounding box center [453, 232] width 6 height 8
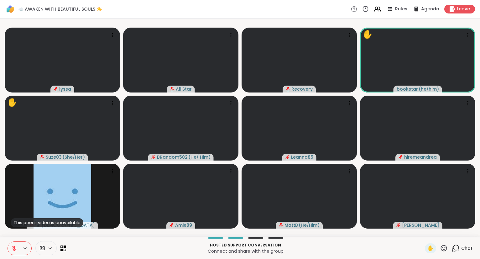
click at [443, 249] on icon at bounding box center [444, 248] width 8 height 8
click at [424, 231] on span "❤️" at bounding box center [426, 232] width 6 height 8
click at [445, 251] on icon at bounding box center [444, 248] width 6 height 6
click at [466, 234] on span "🎉" at bounding box center [467, 232] width 6 height 8
click at [442, 253] on div "✋" at bounding box center [436, 248] width 23 height 10
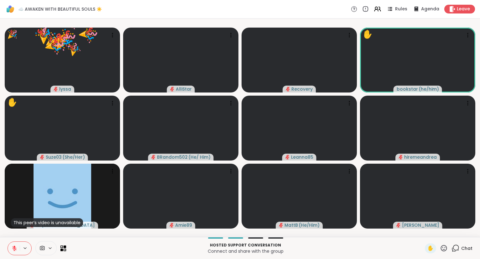
click at [444, 248] on icon at bounding box center [444, 248] width 8 height 8
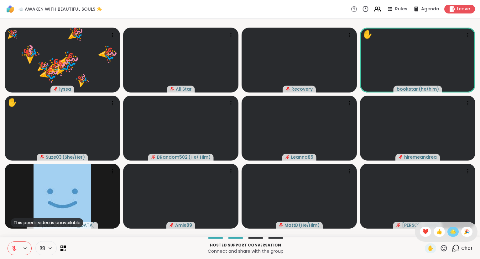
click at [453, 232] on span "🌟" at bounding box center [453, 232] width 6 height 8
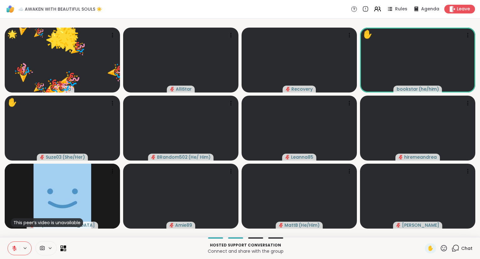
click at [443, 248] on icon at bounding box center [444, 248] width 8 height 8
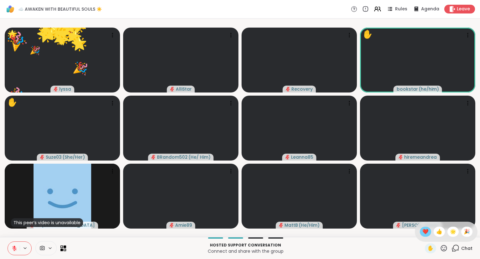
click at [424, 233] on span "❤️" at bounding box center [426, 232] width 6 height 8
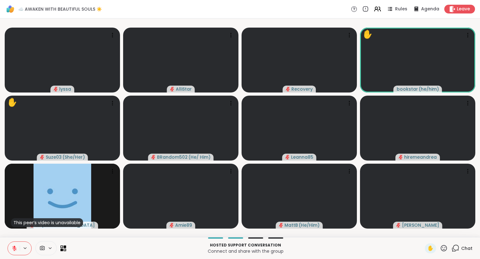
click at [10, 246] on button at bounding box center [14, 248] width 12 height 13
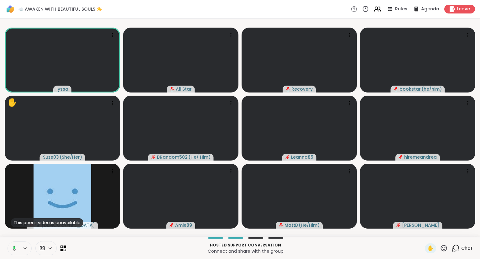
click at [378, 11] on icon at bounding box center [377, 10] width 4 height 2
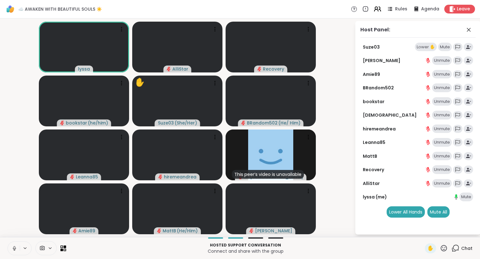
click at [378, 11] on icon at bounding box center [377, 10] width 4 height 2
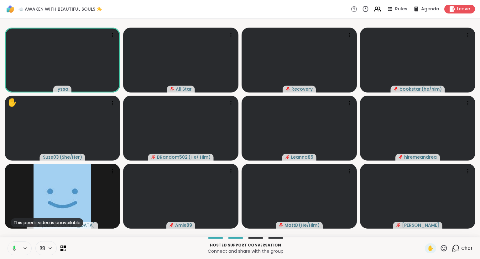
click at [17, 248] on button at bounding box center [13, 248] width 13 height 13
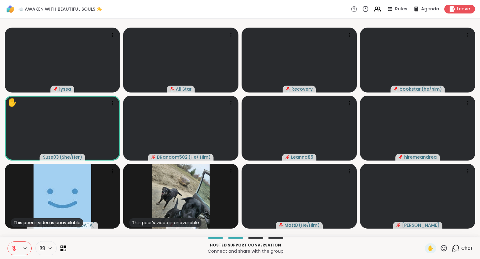
click at [443, 250] on icon at bounding box center [444, 248] width 8 height 8
click at [423, 234] on span "❤️" at bounding box center [426, 232] width 6 height 8
click at [112, 170] on icon at bounding box center [112, 171] width 6 height 6
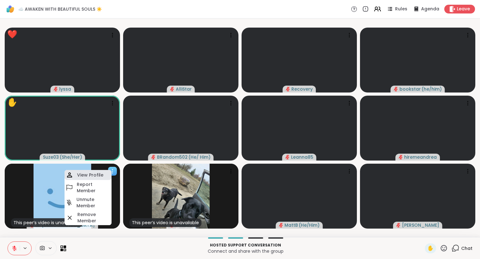
click at [100, 174] on h4 "View Profile" at bounding box center [90, 175] width 26 height 6
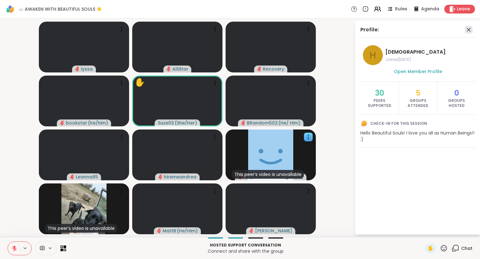
click at [469, 28] on icon at bounding box center [469, 30] width 8 height 8
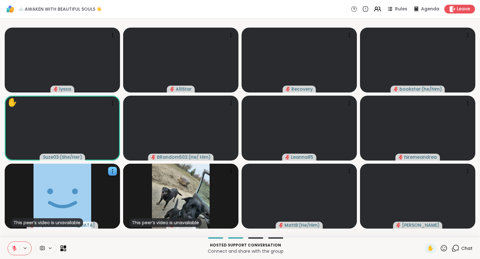
click at [468, 250] on span "Chat" at bounding box center [467, 248] width 11 height 6
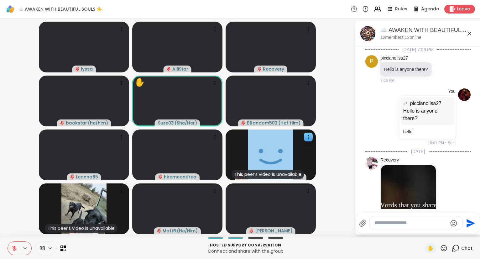
scroll to position [1334, 0]
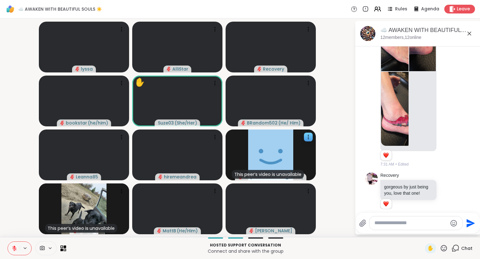
click at [431, 223] on textarea "Type your message" at bounding box center [411, 223] width 73 height 7
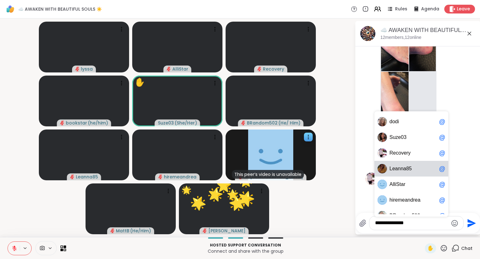
type textarea "**********"
click at [6, 252] on div "Hosted support conversation Connect and share with the group ✋ Chat" at bounding box center [240, 248] width 480 height 22
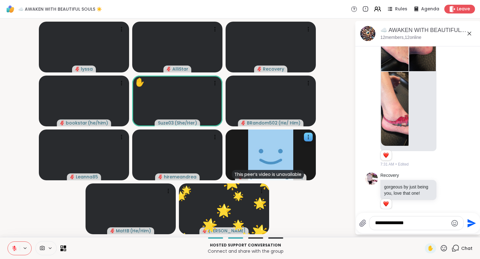
click at [16, 247] on icon at bounding box center [15, 249] width 6 height 6
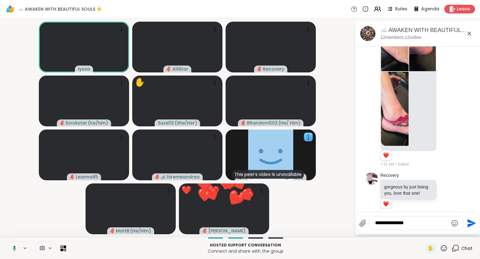
drag, startPoint x: 412, startPoint y: 222, endPoint x: 301, endPoint y: 203, distance: 112.2
click at [375, 220] on textarea "**********" at bounding box center [411, 223] width 73 height 7
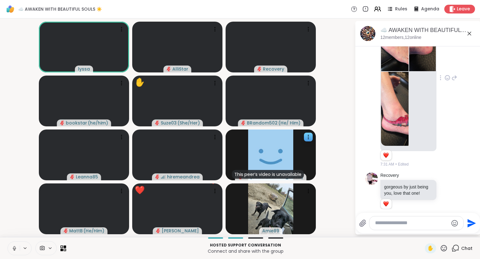
click at [397, 107] on img at bounding box center [395, 109] width 28 height 75
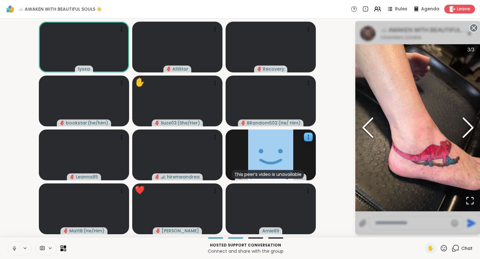
click at [366, 128] on icon "Previous Slide" at bounding box center [368, 128] width 19 height 38
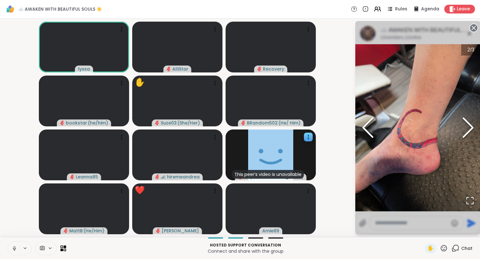
click at [366, 128] on icon "Previous Slide" at bounding box center [368, 128] width 19 height 38
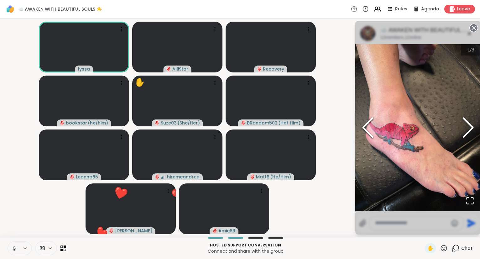
click at [473, 27] on icon at bounding box center [474, 28] width 9 height 9
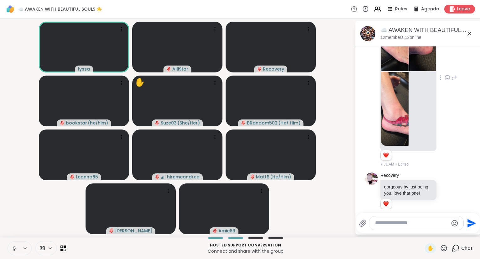
click at [470, 32] on icon at bounding box center [470, 34] width 8 height 8
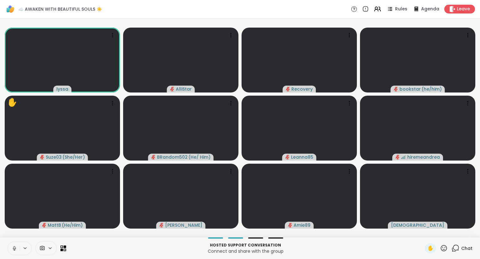
click at [460, 247] on div "Chat" at bounding box center [462, 248] width 21 height 10
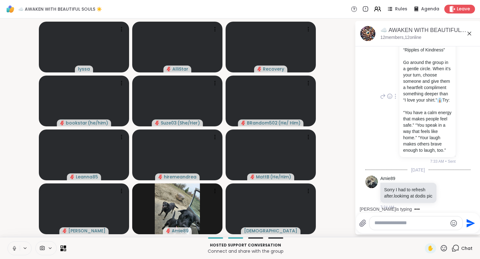
scroll to position [1616, 0]
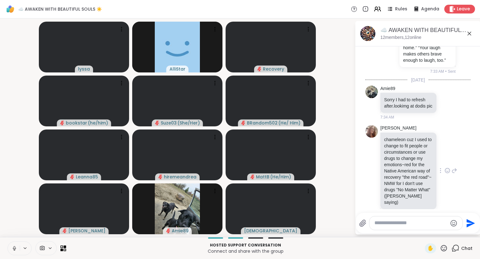
click at [449, 171] on icon at bounding box center [448, 171] width 2 height 1
click at [399, 158] on div "Select Reaction: Heart" at bounding box center [398, 161] width 6 height 6
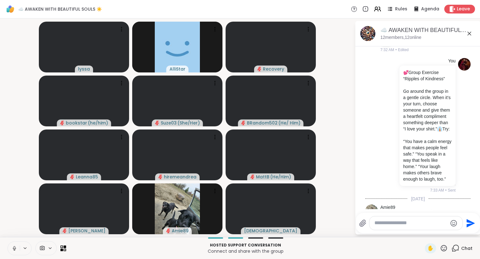
scroll to position [1497, 0]
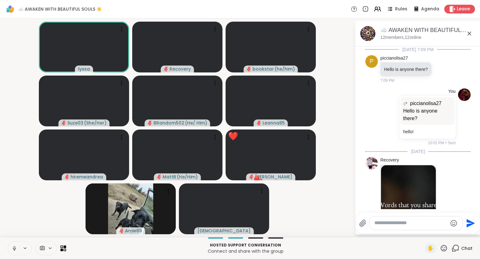
scroll to position [1497, 0]
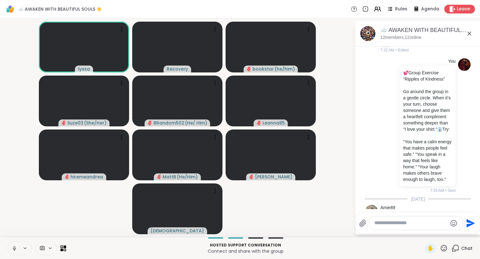
click at [14, 251] on button at bounding box center [14, 248] width 12 height 13
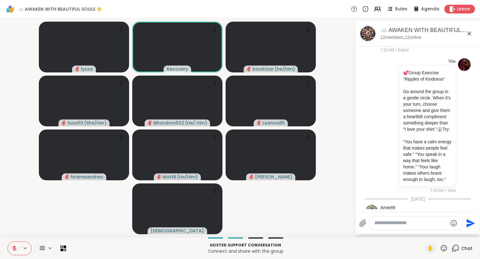
click at [13, 247] on icon at bounding box center [14, 247] width 2 height 3
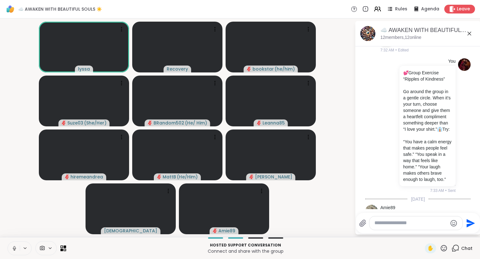
click at [15, 246] on icon at bounding box center [15, 249] width 6 height 6
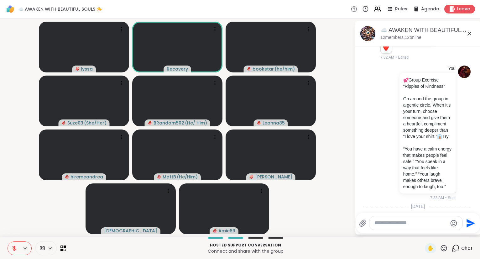
scroll to position [1490, 0]
click at [446, 248] on icon at bounding box center [444, 248] width 8 height 8
click at [425, 231] on span "❤️" at bounding box center [426, 232] width 6 height 8
click at [446, 247] on icon at bounding box center [444, 248] width 8 height 8
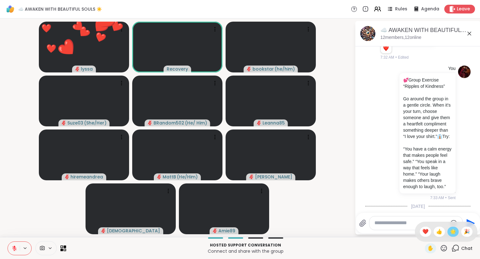
click at [451, 229] on span "🌟" at bounding box center [453, 232] width 6 height 8
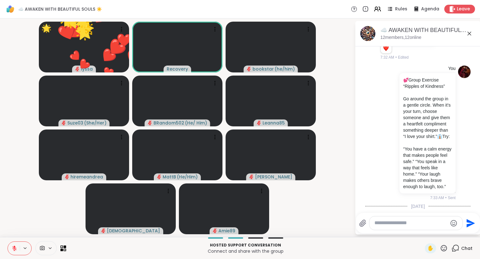
click at [444, 248] on icon at bounding box center [444, 248] width 8 height 8
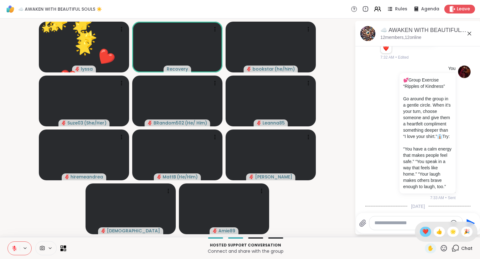
click at [423, 235] on span "❤️" at bounding box center [426, 232] width 6 height 8
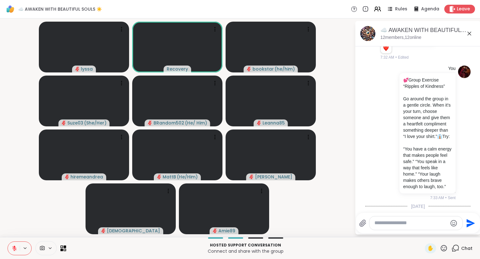
click at [445, 250] on icon at bounding box center [444, 248] width 8 height 8
click at [425, 232] on span "❤️" at bounding box center [426, 232] width 6 height 8
click at [446, 250] on icon at bounding box center [444, 248] width 8 height 8
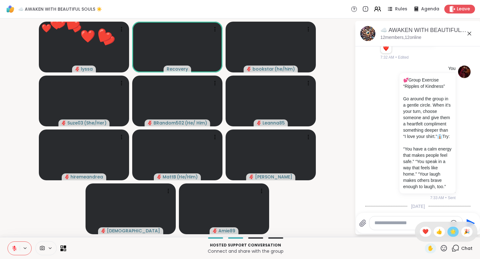
click at [451, 236] on div "🌟" at bounding box center [453, 232] width 11 height 10
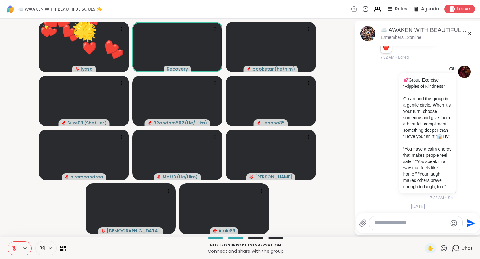
click at [445, 251] on icon at bounding box center [444, 248] width 8 height 8
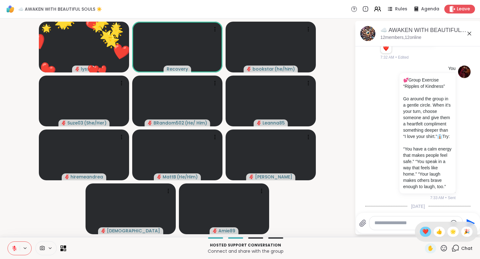
click at [423, 233] on span "❤️" at bounding box center [426, 232] width 6 height 8
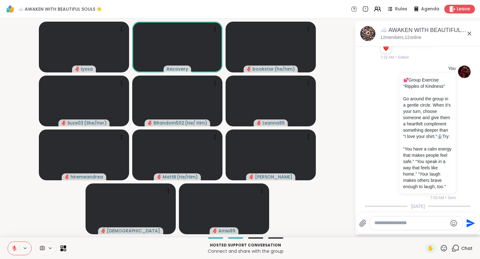
click at [14, 248] on icon at bounding box center [14, 247] width 2 height 3
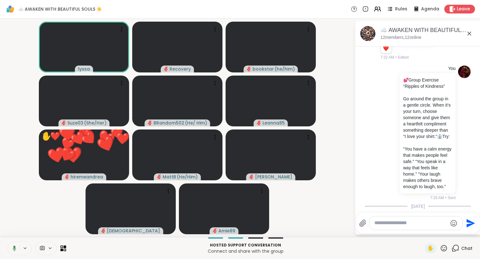
click at [13, 248] on icon at bounding box center [14, 249] width 6 height 6
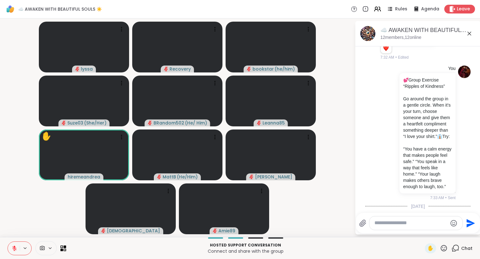
click at [445, 250] on icon at bounding box center [444, 248] width 8 height 8
click at [423, 234] on span "❤️" at bounding box center [426, 232] width 6 height 8
click at [443, 248] on icon at bounding box center [444, 248] width 8 height 8
click at [423, 232] on span "❤️" at bounding box center [426, 232] width 6 height 8
click at [444, 248] on icon at bounding box center [444, 248] width 6 height 6
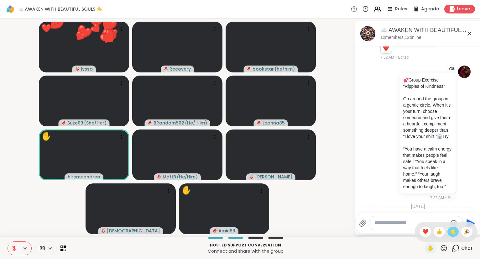
click at [452, 227] on div "🌟" at bounding box center [453, 232] width 11 height 10
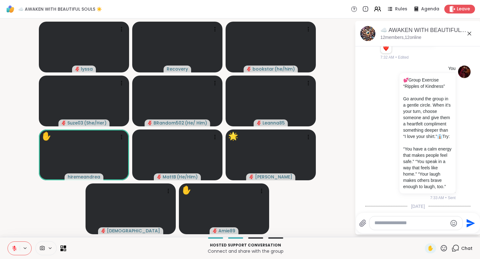
click at [12, 248] on icon at bounding box center [15, 249] width 6 height 6
click at [13, 246] on icon at bounding box center [15, 249] width 6 height 6
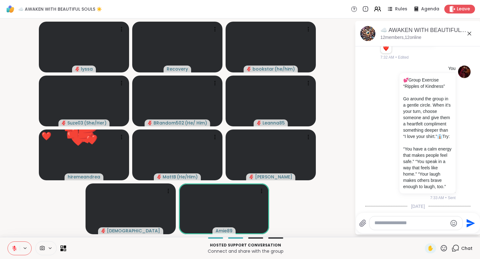
click at [446, 247] on icon at bounding box center [444, 248] width 8 height 8
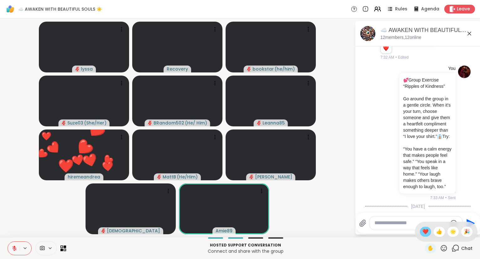
click at [424, 229] on span "❤️" at bounding box center [426, 232] width 6 height 8
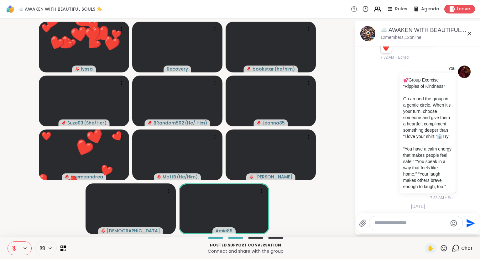
click at [441, 248] on icon at bounding box center [444, 248] width 8 height 8
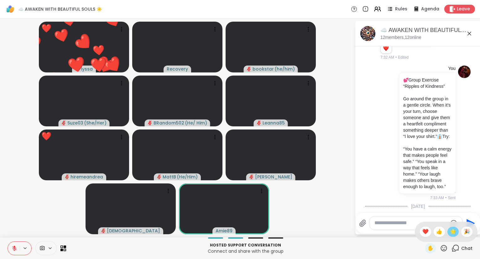
click at [452, 235] on span "🌟" at bounding box center [453, 232] width 6 height 8
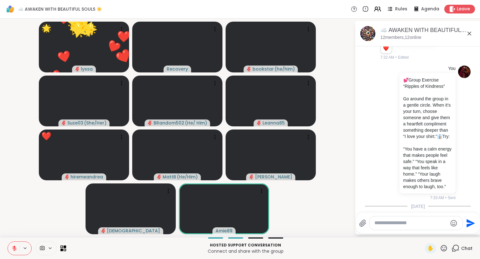
click at [443, 248] on icon at bounding box center [444, 248] width 8 height 8
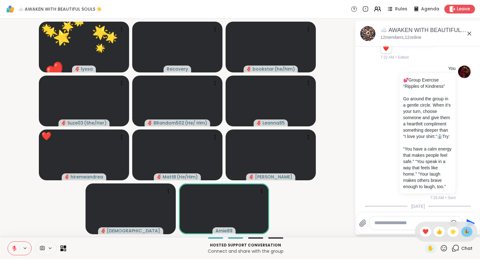
click at [463, 232] on div "🎉" at bounding box center [467, 232] width 11 height 10
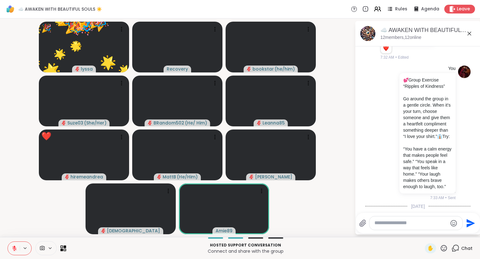
click at [445, 246] on icon at bounding box center [444, 248] width 8 height 8
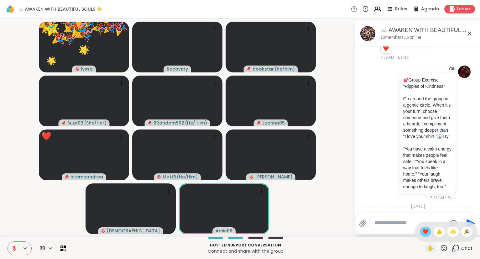
click at [425, 231] on span "❤️" at bounding box center [426, 232] width 6 height 8
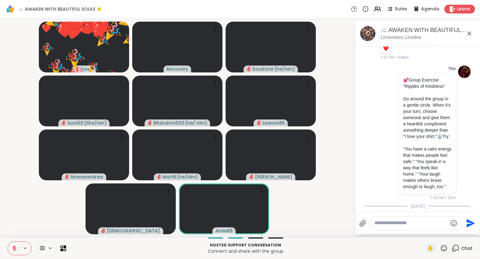
click at [441, 246] on div "✋" at bounding box center [436, 248] width 23 height 10
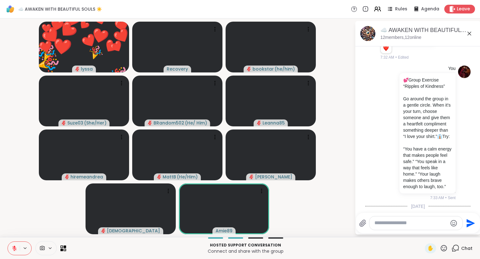
click at [444, 249] on icon at bounding box center [444, 248] width 8 height 8
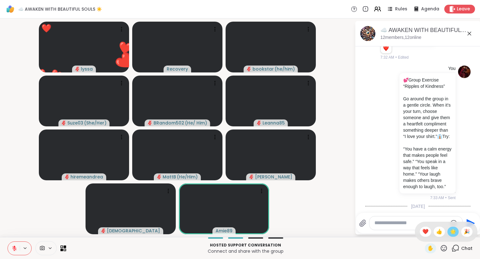
click at [452, 231] on span "🌟" at bounding box center [453, 232] width 6 height 8
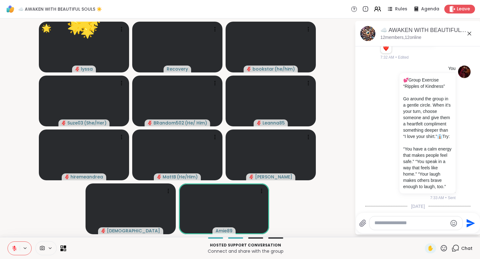
click at [445, 244] on div "✋" at bounding box center [436, 248] width 23 height 10
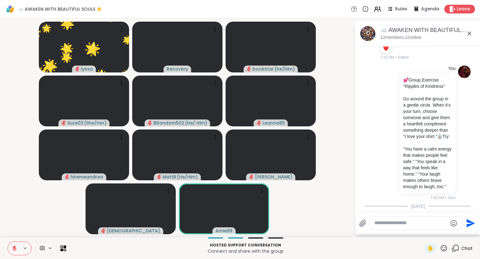
click at [446, 251] on icon at bounding box center [444, 248] width 6 height 6
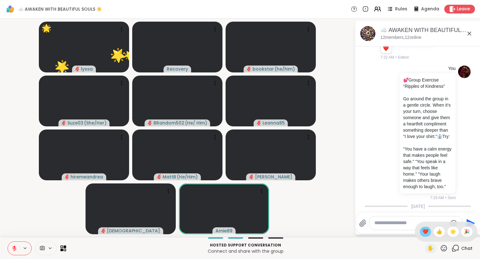
click at [423, 232] on span "❤️" at bounding box center [426, 232] width 6 height 8
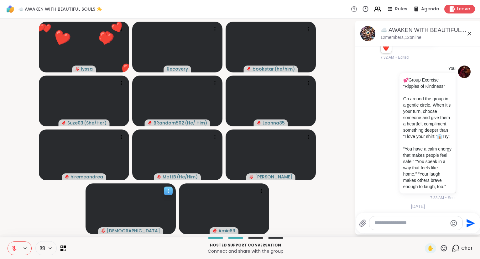
click at [170, 192] on icon at bounding box center [168, 191] width 6 height 6
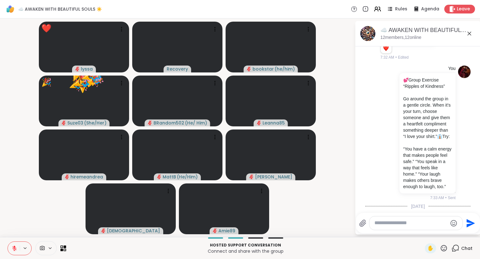
click at [11, 250] on button at bounding box center [14, 248] width 12 height 13
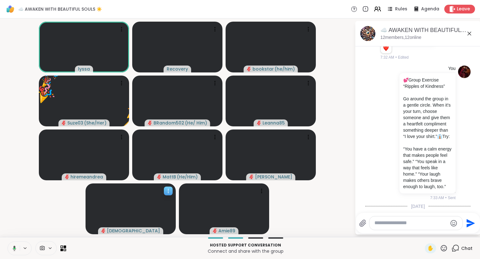
click at [170, 193] on icon at bounding box center [168, 191] width 6 height 6
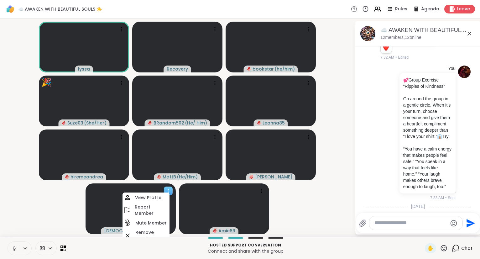
click at [87, 224] on div at bounding box center [131, 208] width 90 height 51
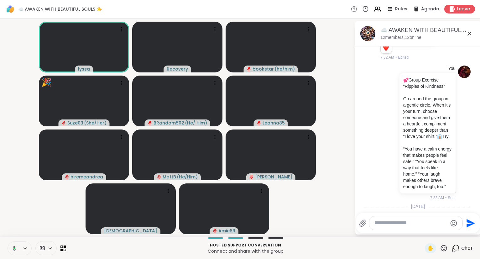
click at [14, 247] on icon at bounding box center [14, 248] width 3 height 5
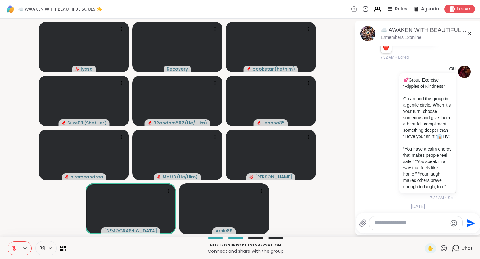
click at [14, 247] on icon at bounding box center [14, 247] width 2 height 3
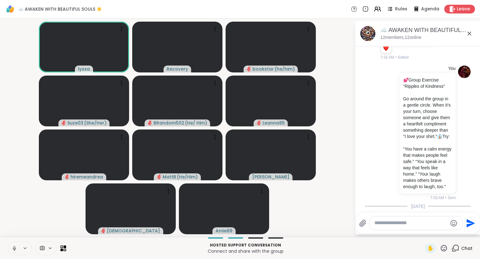
click at [13, 249] on icon at bounding box center [14, 248] width 3 height 2
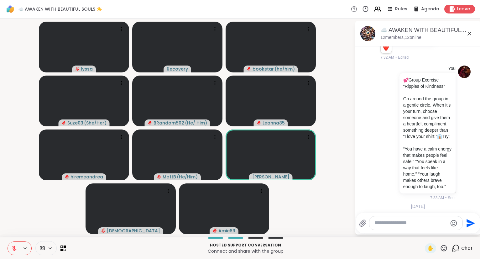
click at [446, 251] on icon at bounding box center [444, 248] width 8 height 8
click at [425, 233] on span "❤️" at bounding box center [426, 232] width 6 height 8
click at [449, 251] on div "✋ Chat" at bounding box center [449, 248] width 48 height 10
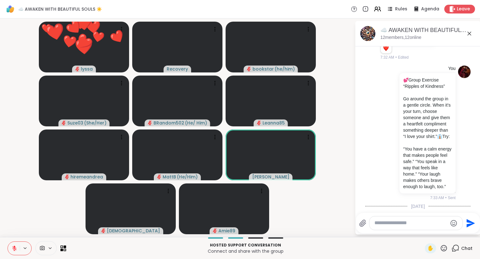
click at [446, 249] on icon at bounding box center [444, 248] width 8 height 8
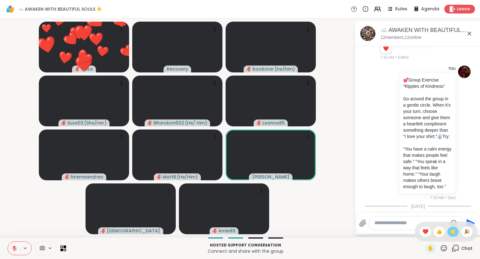
click at [452, 232] on span "🌟" at bounding box center [453, 232] width 6 height 8
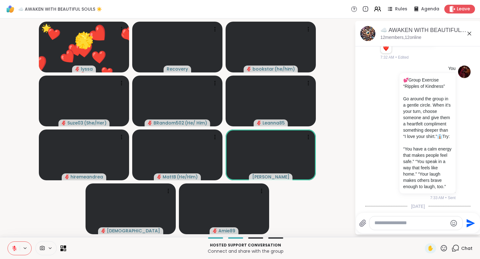
click at [445, 250] on icon at bounding box center [444, 248] width 6 height 6
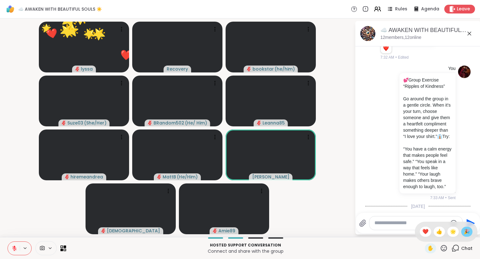
click at [466, 233] on span "🎉" at bounding box center [467, 232] width 6 height 8
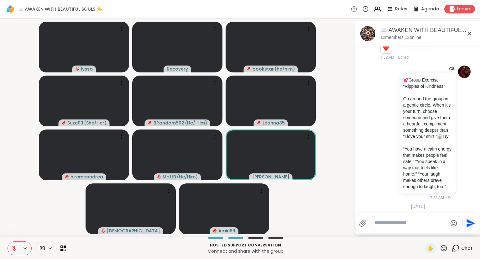
click at [13, 249] on icon at bounding box center [15, 249] width 6 height 6
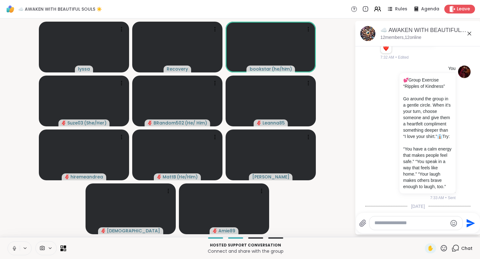
click at [15, 246] on icon at bounding box center [15, 249] width 6 height 6
click at [445, 248] on icon at bounding box center [444, 248] width 8 height 8
click at [423, 232] on span "❤️" at bounding box center [426, 232] width 6 height 8
click at [444, 246] on icon at bounding box center [444, 248] width 8 height 8
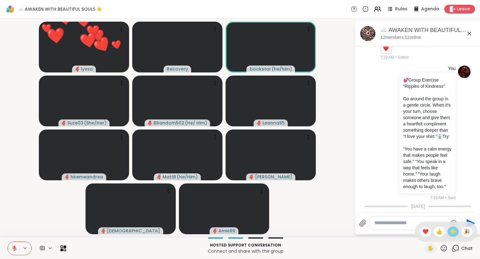
click at [453, 233] on span "🌟" at bounding box center [453, 232] width 6 height 8
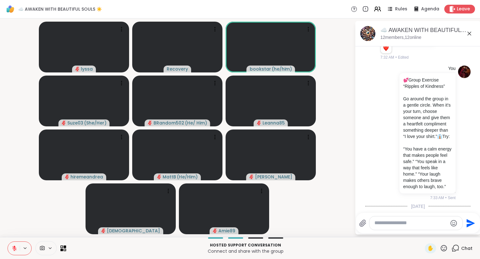
click at [448, 253] on div "✋" at bounding box center [436, 248] width 23 height 10
click at [445, 250] on icon at bounding box center [444, 248] width 6 height 6
click at [426, 230] on span "❤️" at bounding box center [426, 232] width 6 height 8
click at [446, 251] on icon at bounding box center [444, 248] width 8 height 8
click at [452, 232] on span "🌟" at bounding box center [453, 232] width 6 height 8
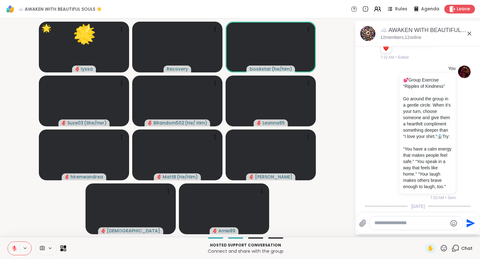
click at [445, 252] on icon at bounding box center [444, 248] width 8 height 8
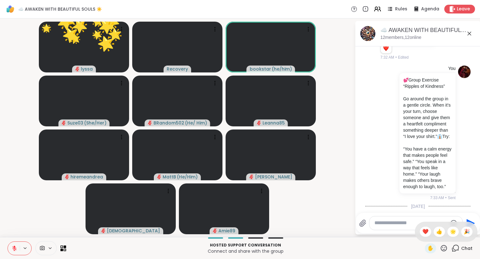
click at [446, 250] on icon at bounding box center [444, 248] width 8 height 8
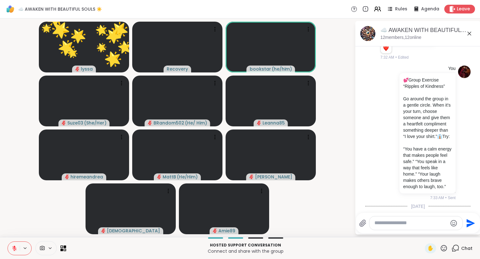
click at [448, 250] on icon at bounding box center [444, 248] width 8 height 8
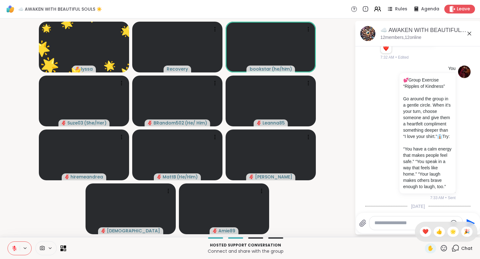
click at [473, 231] on div "✋ ❤️ 👍 🌟 🎉" at bounding box center [446, 232] width 63 height 20
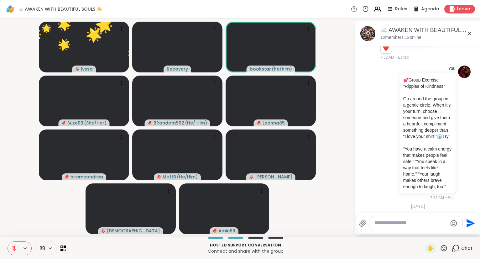
click at [448, 247] on icon at bounding box center [444, 248] width 8 height 8
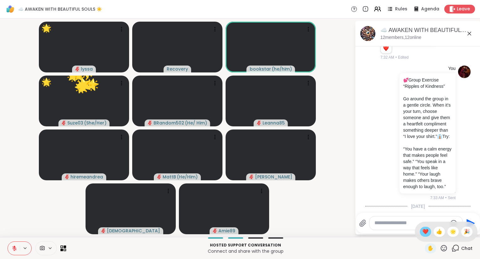
click at [429, 231] on div "❤️" at bounding box center [425, 232] width 11 height 10
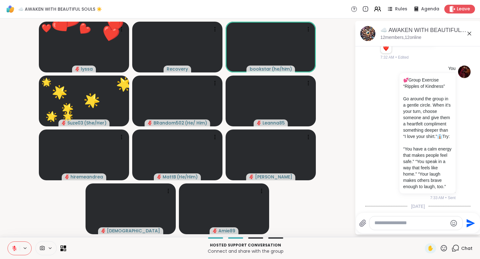
click at [445, 247] on icon at bounding box center [444, 248] width 8 height 8
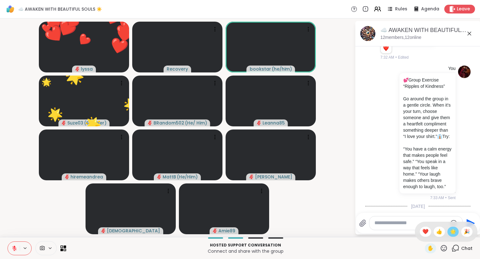
click at [455, 232] on span "🌟" at bounding box center [453, 232] width 6 height 8
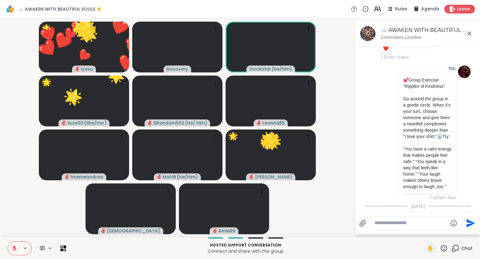
click at [444, 249] on icon at bounding box center [444, 248] width 8 height 8
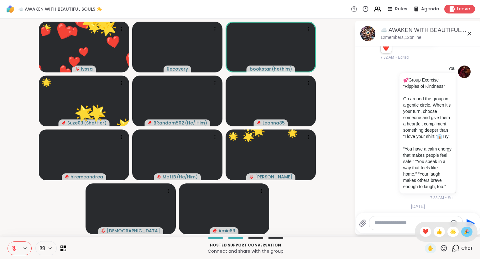
click at [467, 234] on span "🎉" at bounding box center [467, 232] width 6 height 8
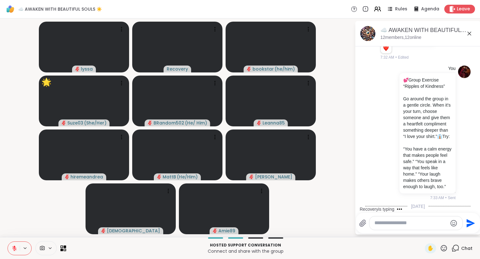
click at [13, 247] on icon at bounding box center [14, 248] width 4 height 4
click at [15, 248] on icon at bounding box center [15, 249] width 6 height 6
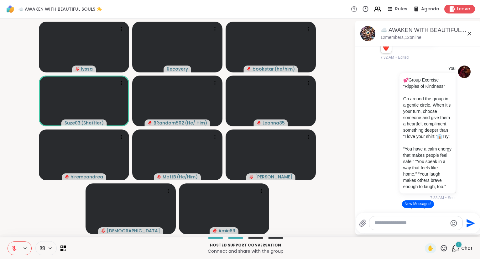
click at [444, 246] on icon at bounding box center [444, 248] width 8 height 8
click at [425, 230] on span "❤️" at bounding box center [426, 232] width 6 height 8
click at [443, 249] on icon at bounding box center [444, 248] width 8 height 8
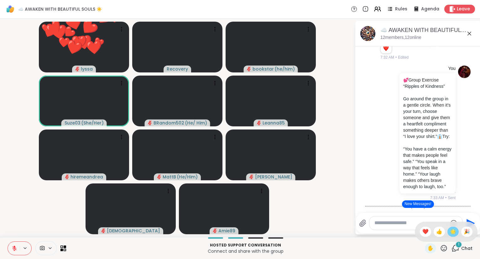
click at [449, 236] on div "🌟" at bounding box center [453, 232] width 11 height 10
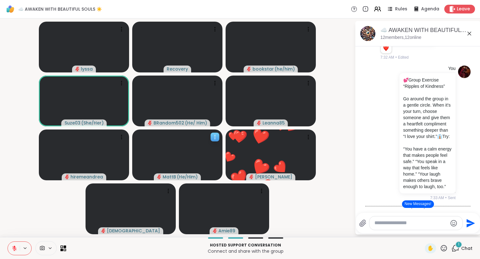
click at [213, 139] on icon at bounding box center [215, 137] width 6 height 6
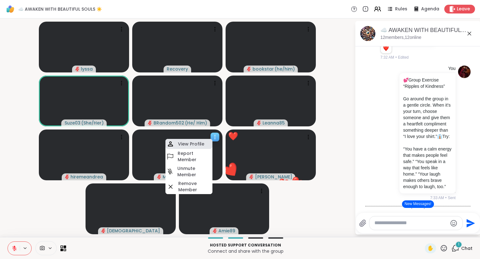
click at [207, 140] on div "View Profile" at bounding box center [189, 144] width 47 height 10
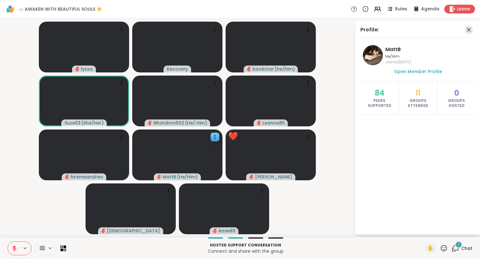
click at [470, 29] on icon at bounding box center [469, 30] width 4 height 4
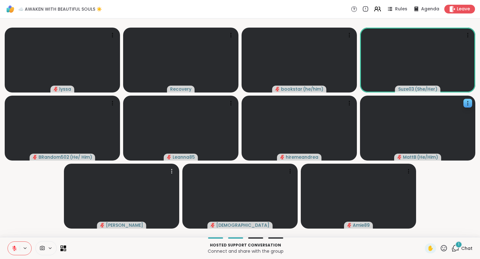
click at [445, 251] on icon at bounding box center [444, 248] width 8 height 8
click at [425, 234] on span "❤️" at bounding box center [426, 232] width 6 height 8
click at [442, 249] on icon at bounding box center [444, 248] width 8 height 8
click at [467, 230] on span "🎉" at bounding box center [467, 232] width 6 height 8
click at [14, 249] on icon at bounding box center [14, 248] width 4 height 4
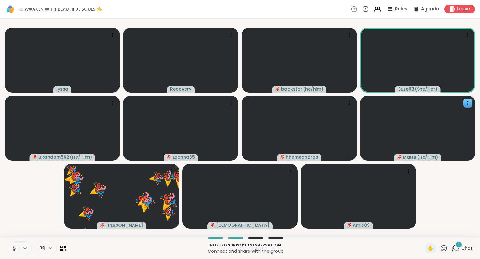
click at [14, 248] on icon at bounding box center [14, 247] width 2 height 3
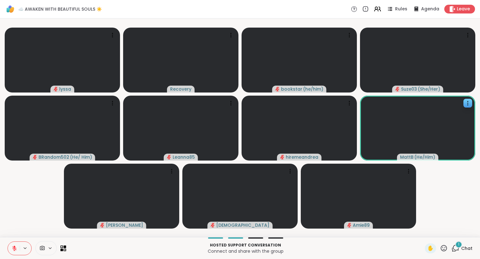
click at [447, 254] on div "Hosted support conversation Connect and share with the group ✋ 1 Chat" at bounding box center [240, 248] width 480 height 22
click at [445, 247] on icon at bounding box center [444, 248] width 8 height 8
click at [424, 235] on span "❤️" at bounding box center [426, 232] width 6 height 8
click at [447, 252] on icon at bounding box center [444, 248] width 8 height 8
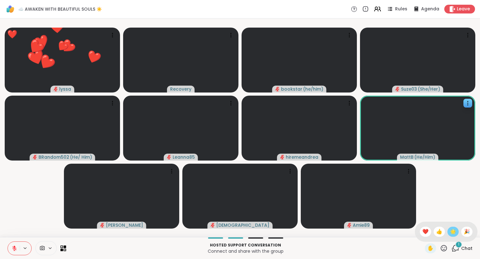
click at [454, 231] on span "🌟" at bounding box center [453, 232] width 6 height 8
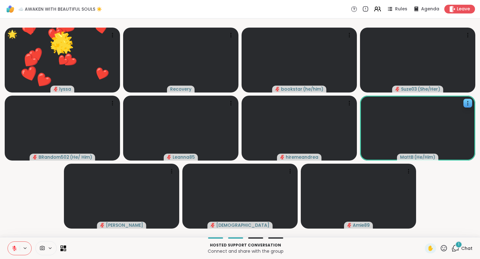
click at [443, 250] on icon at bounding box center [444, 248] width 8 height 8
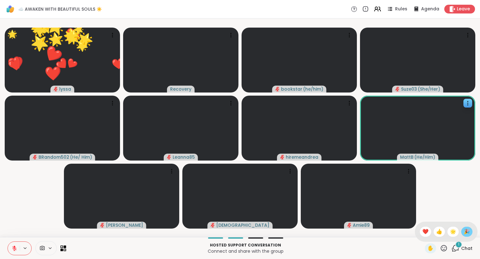
click at [467, 233] on span "🎉" at bounding box center [467, 232] width 6 height 8
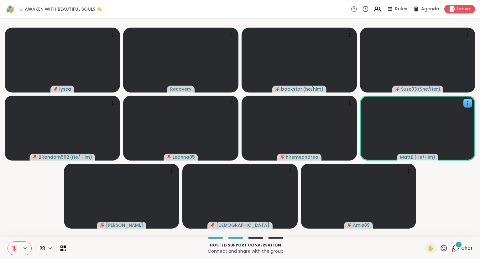
click at [443, 250] on icon at bounding box center [444, 248] width 8 height 8
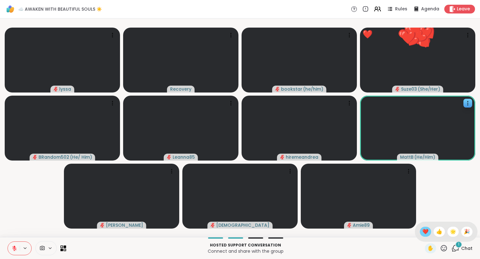
click at [423, 231] on span "❤️" at bounding box center [426, 232] width 6 height 8
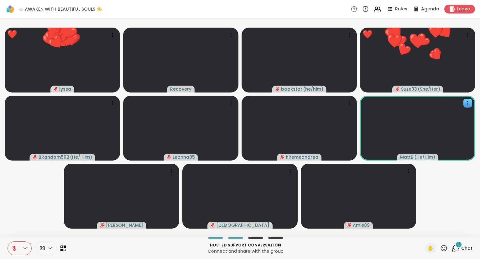
click at [443, 250] on icon at bounding box center [444, 248] width 8 height 8
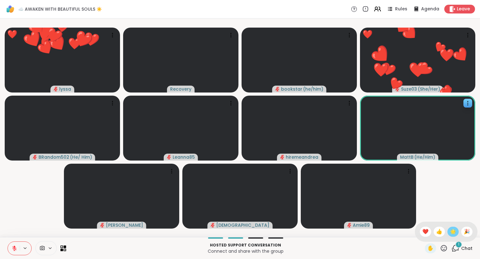
click at [450, 232] on span "🌟" at bounding box center [453, 232] width 6 height 8
click at [443, 249] on icon at bounding box center [444, 248] width 8 height 8
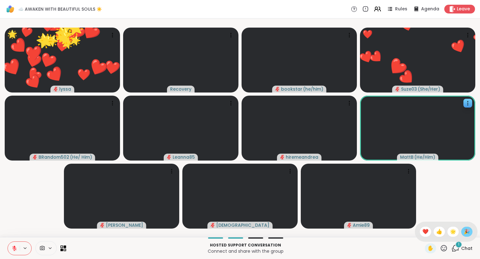
click at [466, 228] on div "🎉" at bounding box center [467, 232] width 11 height 10
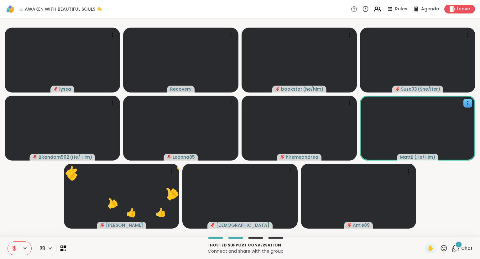
click at [446, 247] on icon at bounding box center [444, 248] width 8 height 8
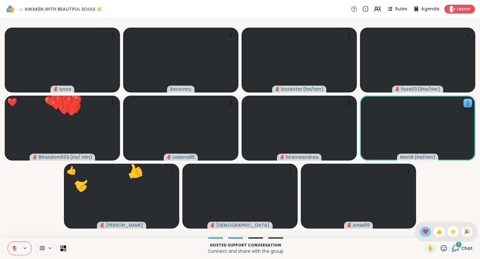
click at [424, 229] on span "❤️" at bounding box center [426, 232] width 6 height 8
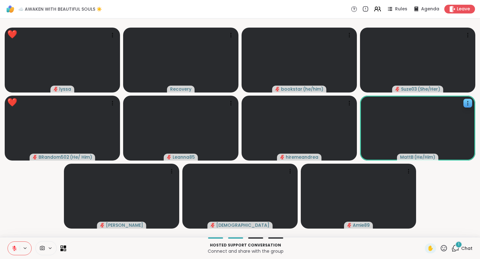
click at [14, 246] on icon at bounding box center [14, 247] width 2 height 3
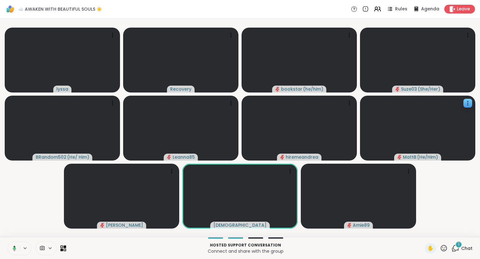
click at [14, 249] on icon at bounding box center [14, 248] width 2 height 2
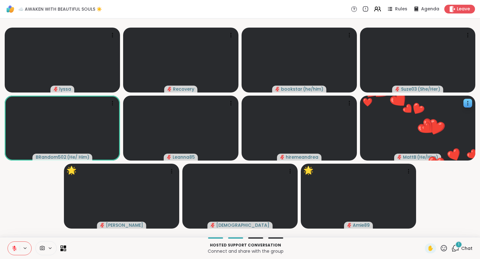
click at [445, 248] on icon at bounding box center [444, 248] width 8 height 8
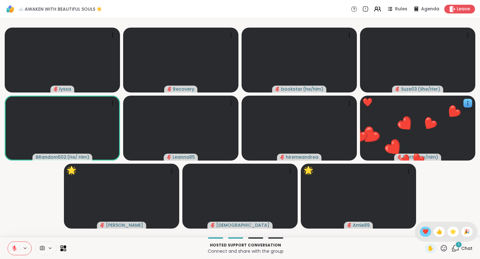
click at [425, 232] on span "❤️" at bounding box center [426, 232] width 6 height 8
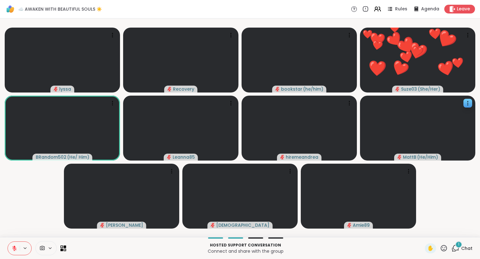
click at [446, 247] on icon at bounding box center [444, 248] width 8 height 8
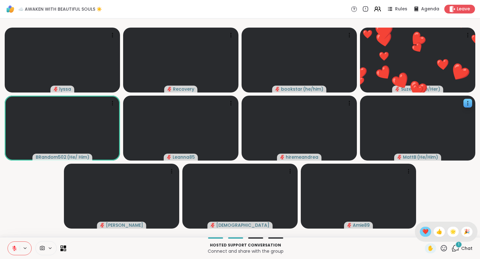
click at [426, 233] on span "❤️" at bounding box center [426, 232] width 6 height 8
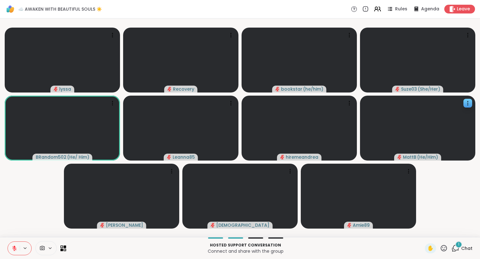
click at [446, 253] on div "✋" at bounding box center [436, 248] width 23 height 10
click at [443, 251] on icon at bounding box center [444, 248] width 6 height 6
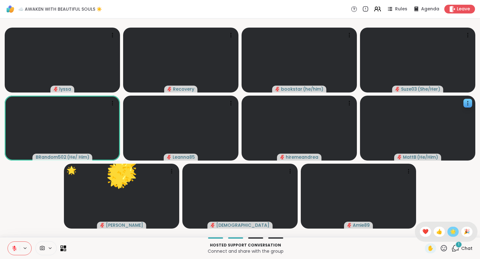
click at [454, 233] on span "🌟" at bounding box center [453, 232] width 6 height 8
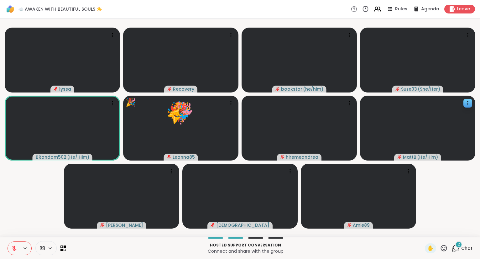
click at [446, 249] on icon at bounding box center [444, 248] width 8 height 8
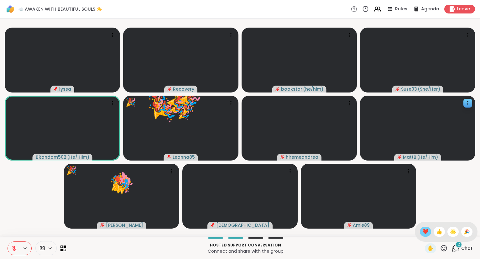
click at [423, 231] on span "❤️" at bounding box center [426, 232] width 6 height 8
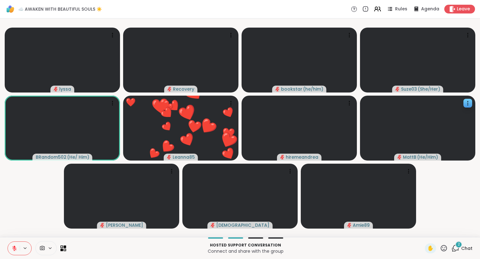
click at [447, 250] on icon at bounding box center [444, 248] width 6 height 6
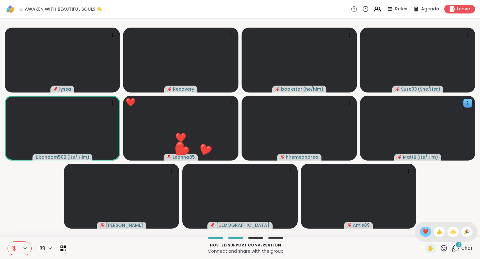
click at [427, 234] on span "❤️" at bounding box center [426, 232] width 6 height 8
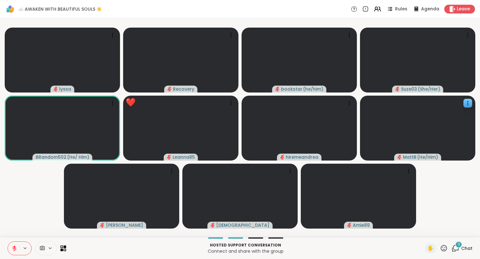
click at [13, 247] on icon at bounding box center [15, 249] width 6 height 6
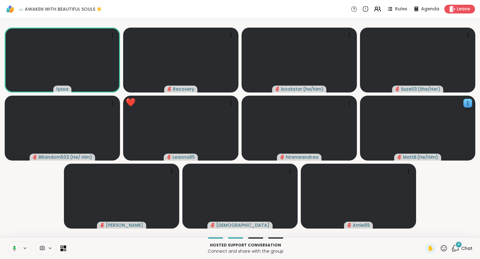
click at [446, 251] on icon at bounding box center [444, 248] width 8 height 8
click at [423, 232] on span "❤️" at bounding box center [426, 232] width 6 height 8
click at [442, 248] on icon at bounding box center [444, 248] width 8 height 8
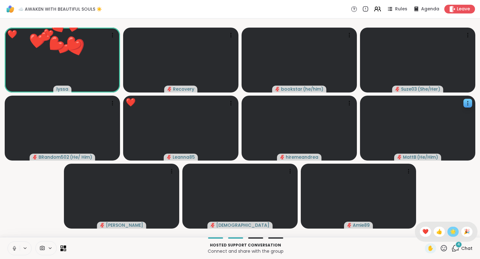
click at [453, 234] on span "🌟" at bounding box center [453, 232] width 6 height 8
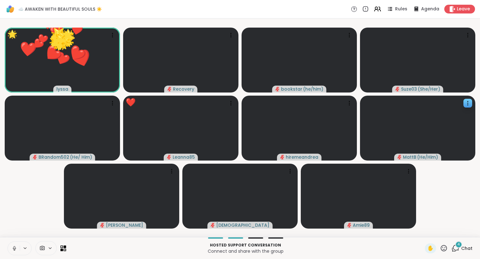
click at [446, 249] on icon at bounding box center [444, 248] width 8 height 8
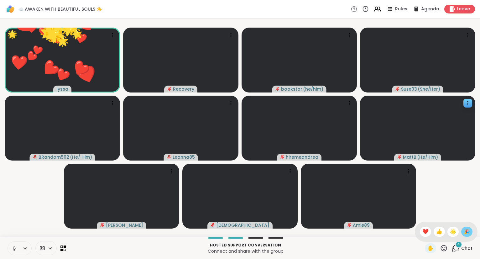
click at [469, 231] on span "🎉" at bounding box center [467, 232] width 6 height 8
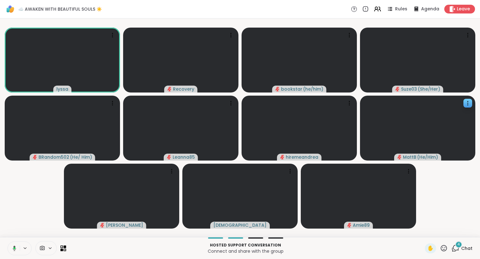
click at [443, 251] on icon at bounding box center [444, 248] width 6 height 6
click at [423, 231] on span "❤️" at bounding box center [426, 232] width 6 height 8
click at [442, 247] on icon at bounding box center [444, 248] width 6 height 6
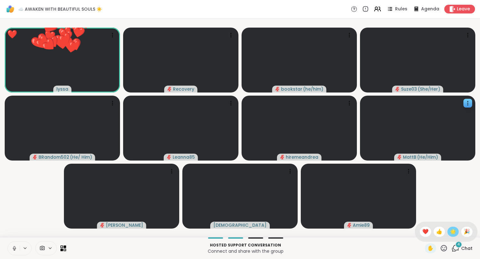
click at [451, 236] on div "🌟" at bounding box center [453, 232] width 11 height 10
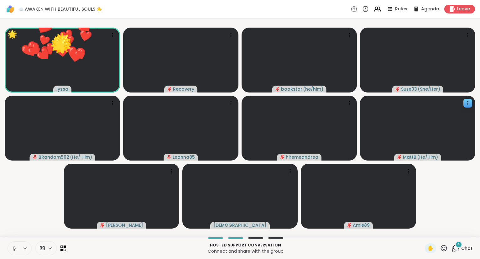
click at [445, 251] on icon at bounding box center [444, 248] width 8 height 8
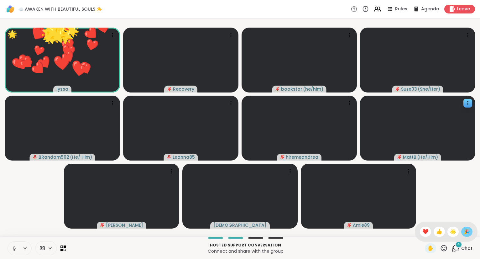
click at [465, 234] on span "🎉" at bounding box center [467, 232] width 6 height 8
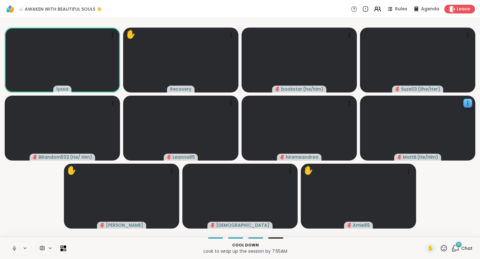
click at [14, 250] on icon at bounding box center [15, 249] width 6 height 6
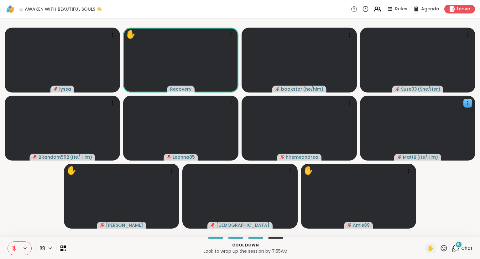
click at [11, 246] on button at bounding box center [14, 248] width 12 height 13
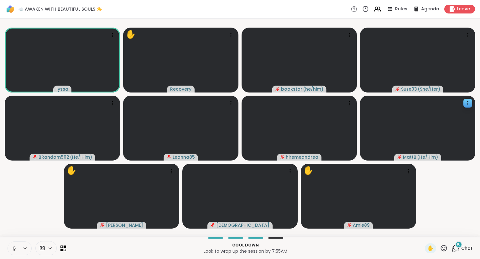
click at [18, 248] on button at bounding box center [14, 248] width 12 height 13
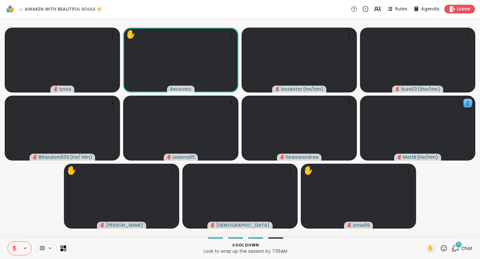
click at [445, 249] on icon at bounding box center [444, 248] width 8 height 8
click at [423, 233] on span "❤️" at bounding box center [426, 232] width 6 height 8
click at [444, 248] on icon at bounding box center [444, 248] width 8 height 8
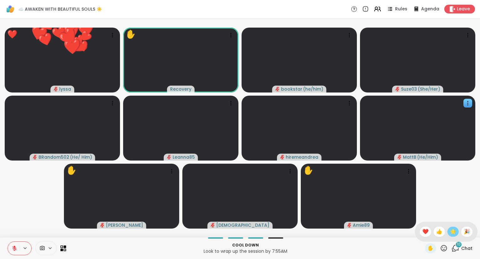
click at [451, 232] on span "🌟" at bounding box center [453, 232] width 6 height 8
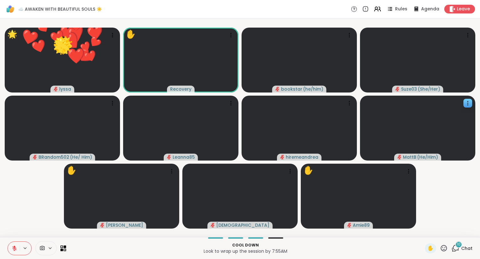
click at [444, 247] on icon at bounding box center [444, 248] width 8 height 8
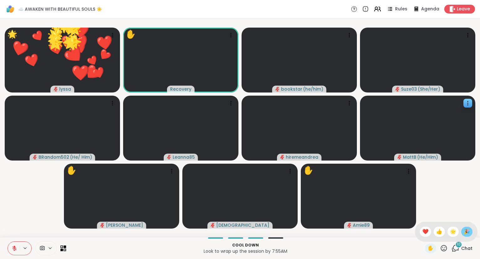
click at [466, 229] on span "🎉" at bounding box center [467, 232] width 6 height 8
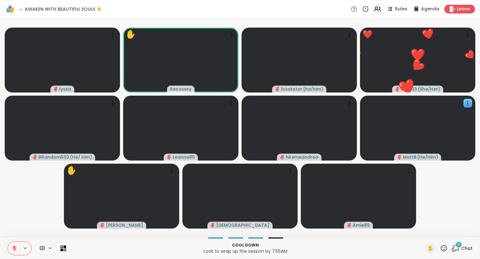
click at [446, 249] on icon at bounding box center [444, 248] width 8 height 8
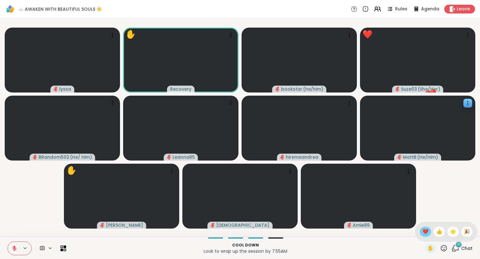
click at [423, 232] on span "❤️" at bounding box center [426, 232] width 6 height 8
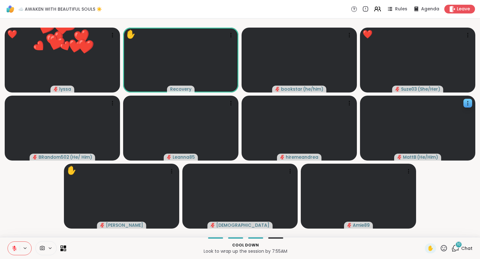
click at [443, 247] on icon at bounding box center [444, 248] width 8 height 8
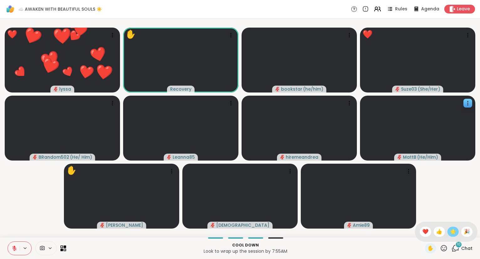
click at [450, 233] on span "🌟" at bounding box center [453, 232] width 6 height 8
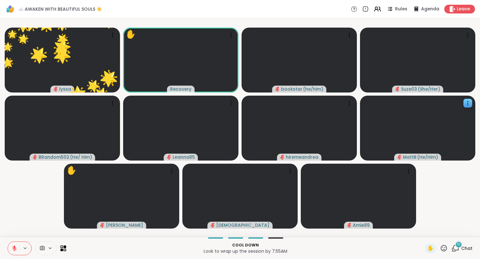
click at [17, 247] on icon at bounding box center [15, 249] width 6 height 6
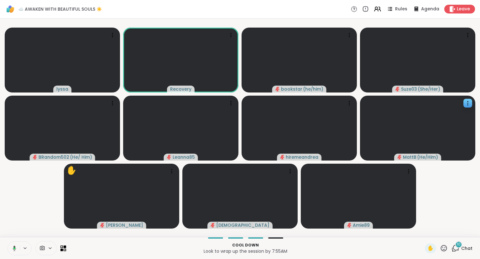
click at [458, 249] on icon at bounding box center [456, 248] width 8 height 8
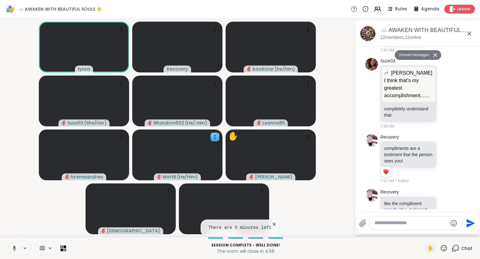
scroll to position [2163, 0]
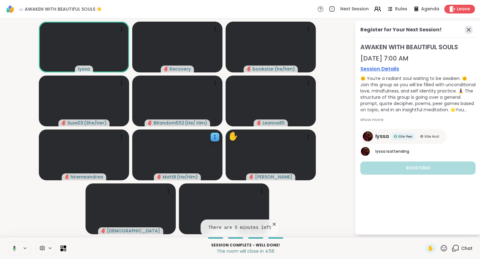
click at [469, 31] on icon at bounding box center [469, 30] width 8 height 8
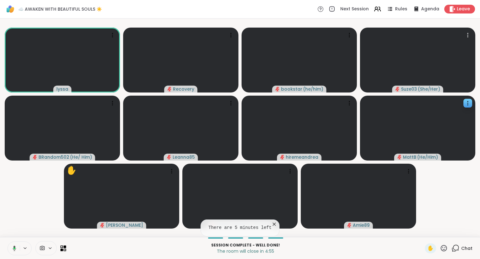
click at [459, 250] on icon at bounding box center [456, 248] width 6 height 6
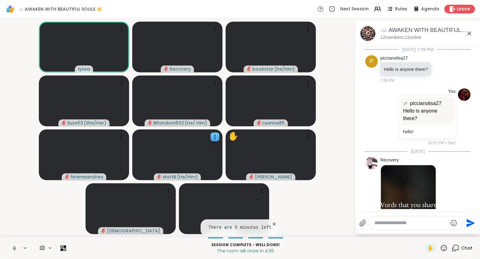
scroll to position [2142, 0]
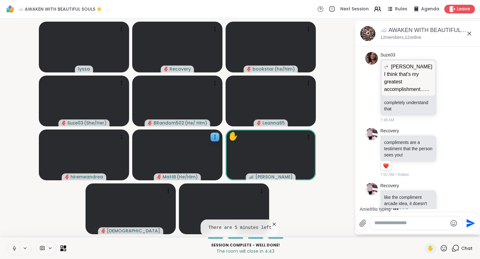
click at [10, 245] on button at bounding box center [14, 248] width 12 height 13
click at [471, 29] on div "☁️ AWAKEN WITH BEAUTIFUL SOULS ☀️ , [DATE]" at bounding box center [428, 30] width 95 height 8
click at [469, 34] on icon at bounding box center [470, 34] width 8 height 8
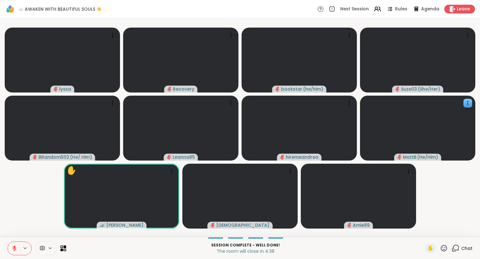
click at [443, 245] on icon at bounding box center [444, 248] width 8 height 8
click at [427, 232] on span "❤️" at bounding box center [426, 232] width 6 height 8
click at [446, 252] on icon at bounding box center [444, 248] width 8 height 8
click at [425, 232] on span "❤️" at bounding box center [426, 232] width 6 height 8
click at [445, 248] on icon at bounding box center [444, 248] width 8 height 8
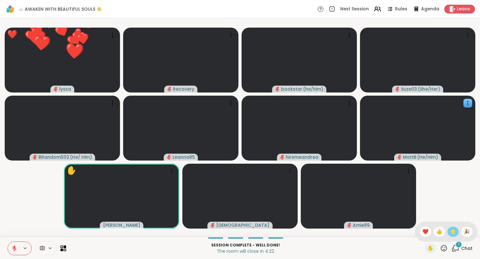
click at [453, 234] on span "🌟" at bounding box center [453, 232] width 6 height 8
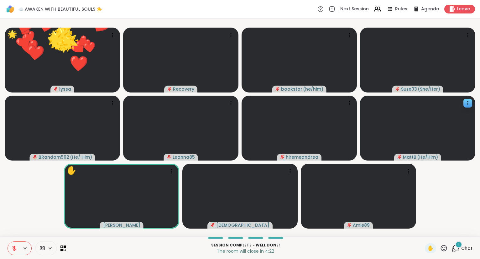
click at [445, 249] on icon at bounding box center [444, 248] width 8 height 8
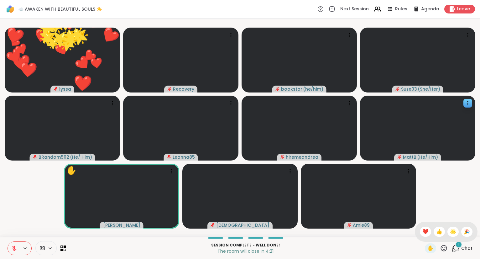
click at [465, 231] on span "🎉" at bounding box center [467, 232] width 6 height 8
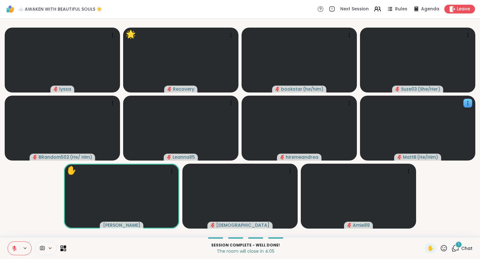
click at [16, 245] on button at bounding box center [14, 248] width 12 height 13
click at [444, 250] on icon at bounding box center [444, 248] width 8 height 8
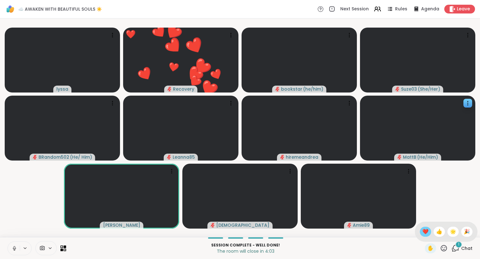
click at [428, 235] on div "❤️" at bounding box center [425, 232] width 11 height 10
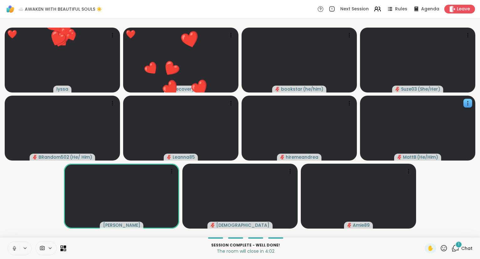
click at [444, 246] on icon at bounding box center [444, 248] width 6 height 6
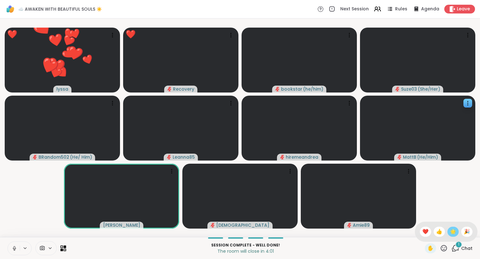
click at [450, 230] on span "🌟" at bounding box center [453, 232] width 6 height 8
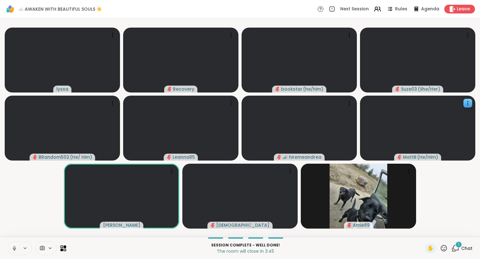
click at [447, 248] on icon at bounding box center [444, 248] width 8 height 8
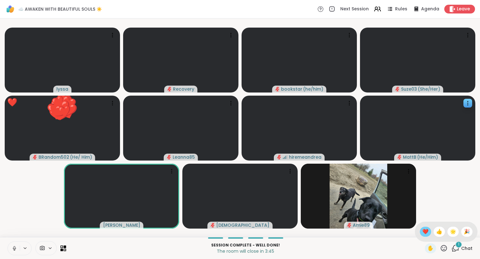
click at [427, 235] on div "❤️" at bounding box center [425, 232] width 11 height 10
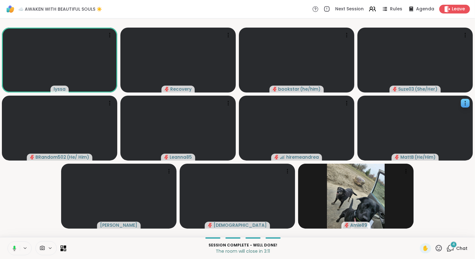
click at [18, 249] on button at bounding box center [13, 248] width 13 height 13
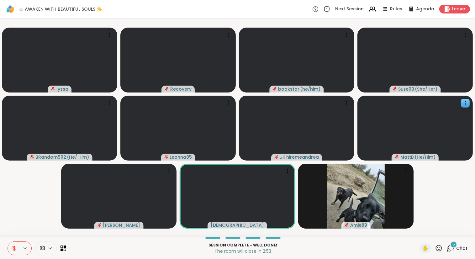
click at [439, 246] on icon at bounding box center [439, 248] width 8 height 8
click at [446, 230] on span "🌟" at bounding box center [448, 232] width 6 height 8
click at [440, 246] on icon at bounding box center [439, 248] width 6 height 6
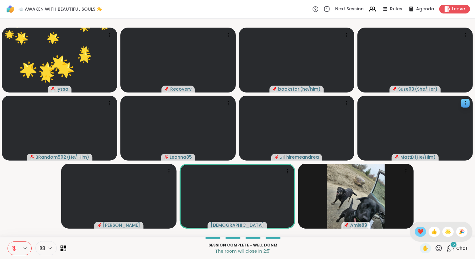
click at [417, 231] on span "❤️" at bounding box center [420, 232] width 6 height 8
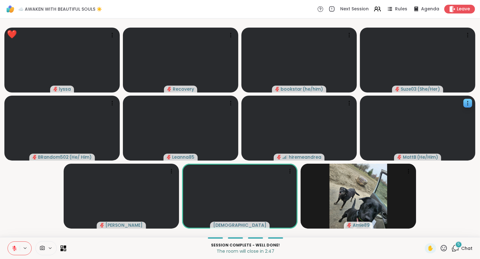
click at [15, 249] on icon at bounding box center [14, 248] width 4 height 4
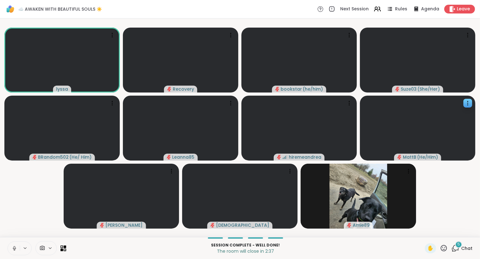
click at [11, 251] on button at bounding box center [14, 248] width 12 height 13
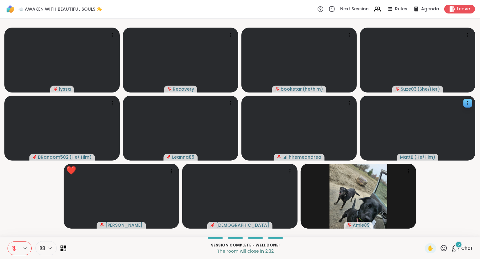
click at [445, 251] on icon at bounding box center [444, 248] width 8 height 8
click at [427, 232] on div "❤️" at bounding box center [425, 232] width 11 height 10
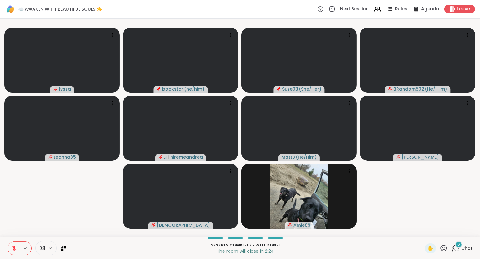
click at [13, 250] on icon at bounding box center [15, 249] width 6 height 6
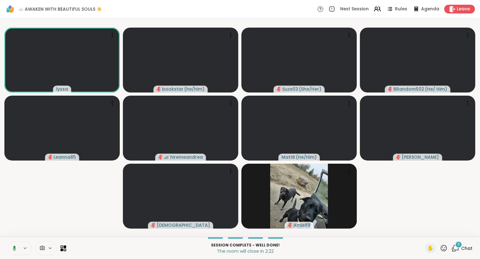
click at [449, 251] on div "✋ 6 Chat" at bounding box center [449, 248] width 48 height 10
click at [445, 248] on icon at bounding box center [444, 248] width 8 height 8
click at [422, 230] on span "❤️" at bounding box center [425, 232] width 6 height 8
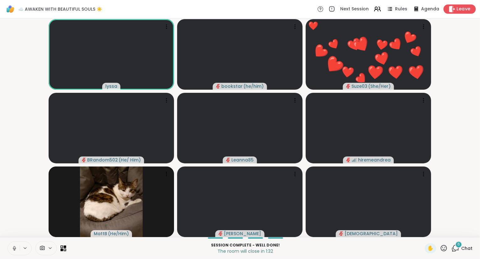
click at [465, 9] on span "Leave" at bounding box center [464, 9] width 14 height 7
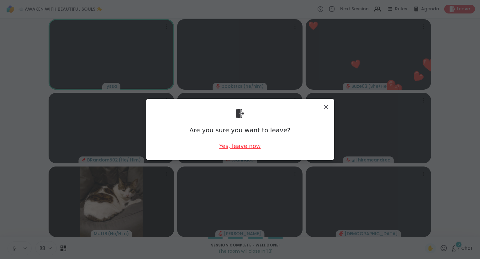
click at [246, 147] on div "Yes, leave now" at bounding box center [239, 146] width 41 height 8
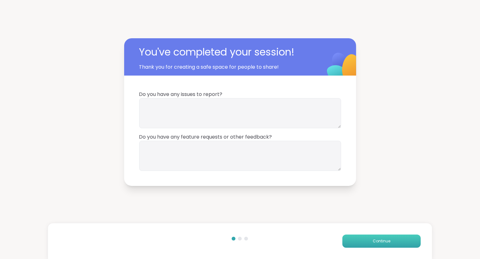
click at [358, 244] on button "Continue" at bounding box center [381, 241] width 78 height 13
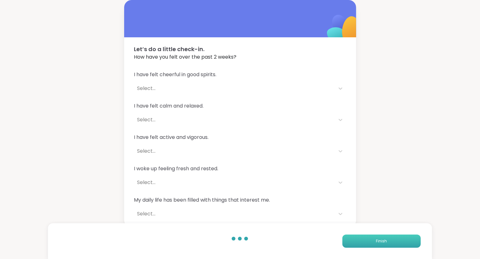
click at [358, 244] on button "Finish" at bounding box center [381, 241] width 78 height 13
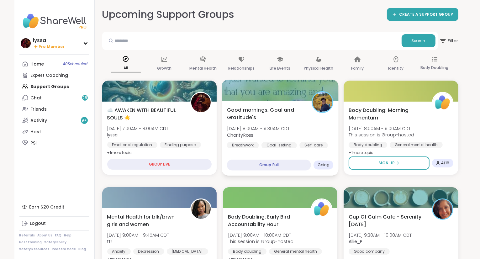
click at [311, 137] on div "Good mornings, Goal and Gratitude's [DATE] 8:00AM - 9:30AM CDT CharityRoss Brea…" at bounding box center [280, 127] width 107 height 42
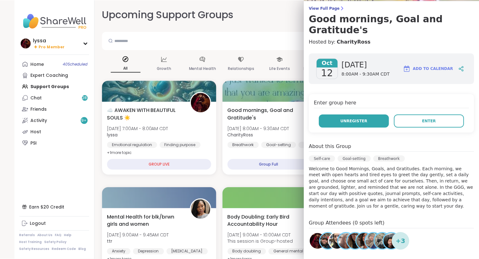
scroll to position [51, 0]
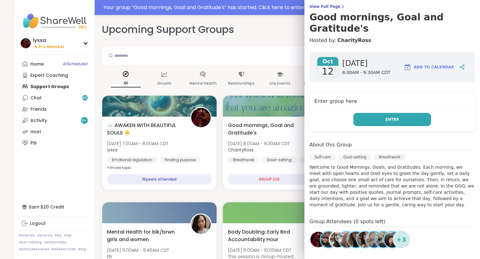
click at [423, 114] on button "Enter" at bounding box center [392, 119] width 78 height 13
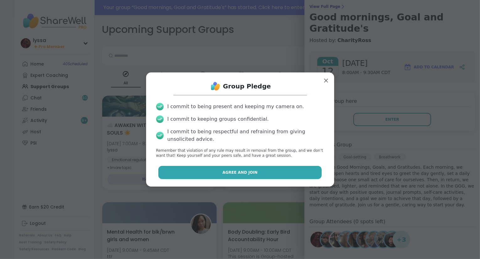
click at [308, 175] on button "Agree and Join" at bounding box center [239, 172] width 163 height 13
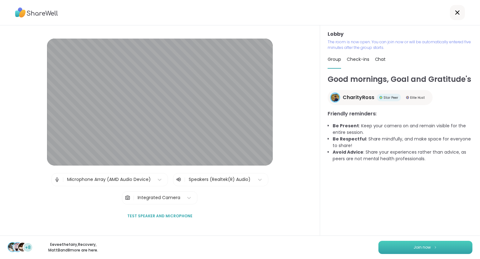
click at [430, 244] on button "Join now" at bounding box center [425, 247] width 94 height 13
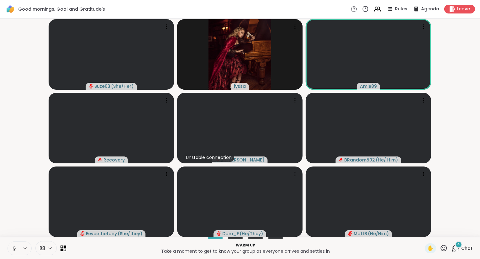
click at [13, 248] on icon at bounding box center [15, 249] width 6 height 6
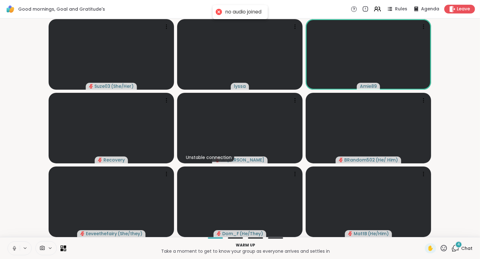
click at [14, 244] on button at bounding box center [14, 248] width 12 height 13
click at [17, 248] on icon at bounding box center [15, 249] width 6 height 6
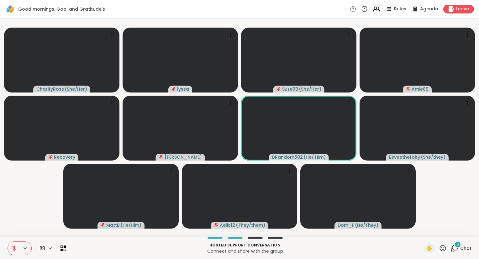
click at [446, 246] on icon at bounding box center [443, 248] width 8 height 8
click at [425, 230] on span "❤️" at bounding box center [424, 232] width 6 height 8
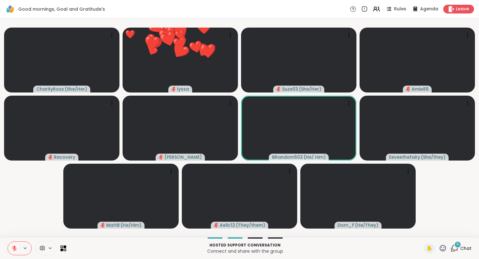
click at [445, 248] on icon at bounding box center [443, 248] width 6 height 6
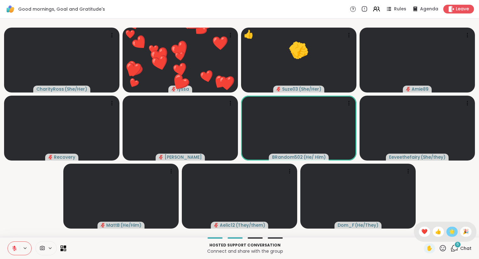
click at [454, 232] on span "🌟" at bounding box center [452, 232] width 6 height 8
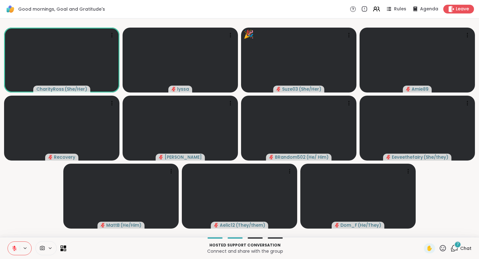
click at [12, 247] on icon at bounding box center [15, 249] width 6 height 6
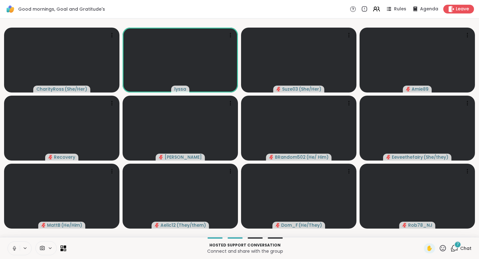
click at [14, 247] on icon at bounding box center [14, 247] width 2 height 3
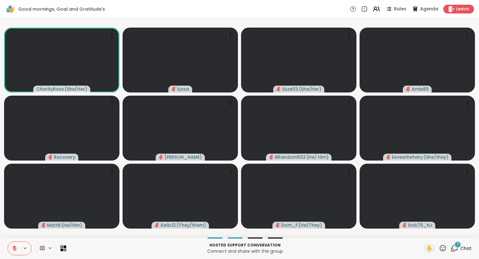
click at [441, 250] on icon at bounding box center [443, 248] width 6 height 6
click at [425, 234] on span "❤️" at bounding box center [424, 232] width 6 height 8
click at [441, 247] on icon at bounding box center [443, 248] width 8 height 8
click at [419, 234] on div "❤️" at bounding box center [424, 232] width 11 height 10
click at [455, 250] on icon at bounding box center [455, 248] width 6 height 6
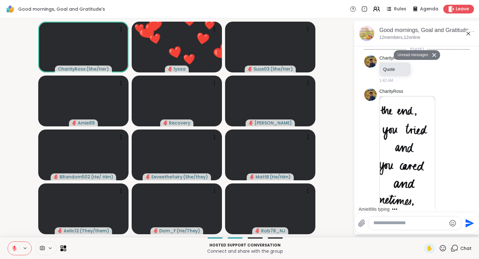
scroll to position [754, 0]
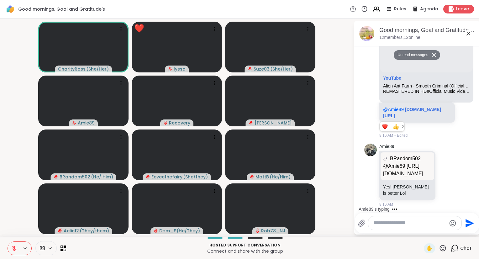
click at [466, 32] on icon at bounding box center [469, 34] width 8 height 8
